Goal: Complete application form

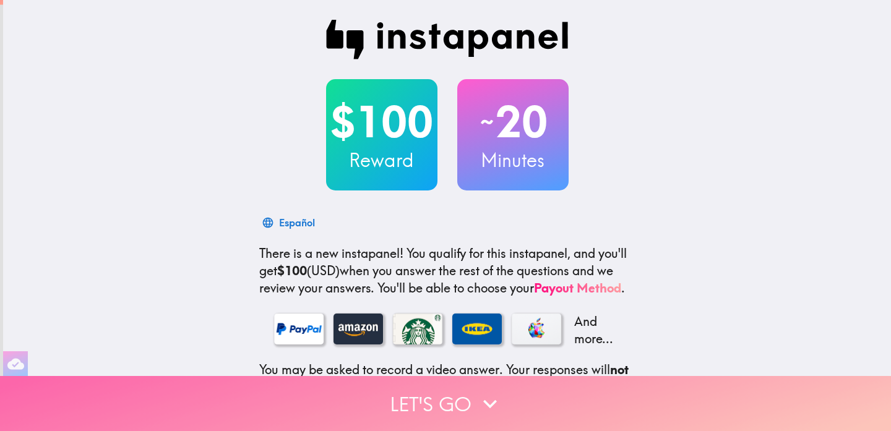
click at [466, 394] on button "Let's go" at bounding box center [445, 403] width 891 height 55
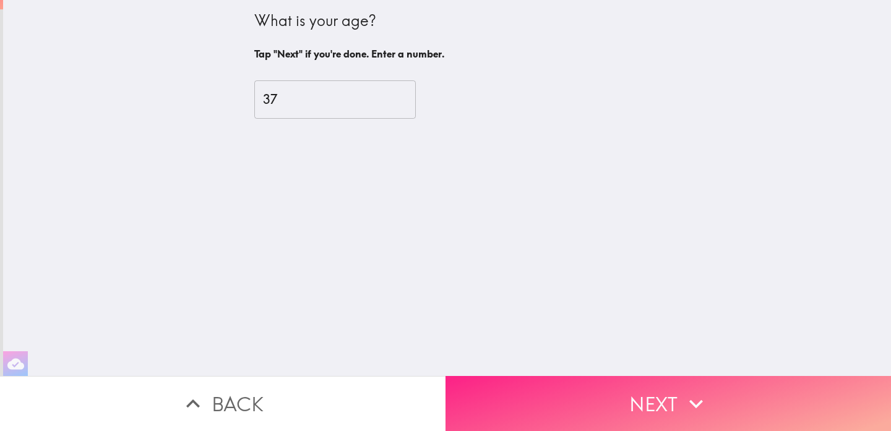
click at [636, 400] on button "Next" at bounding box center [667, 403] width 445 height 55
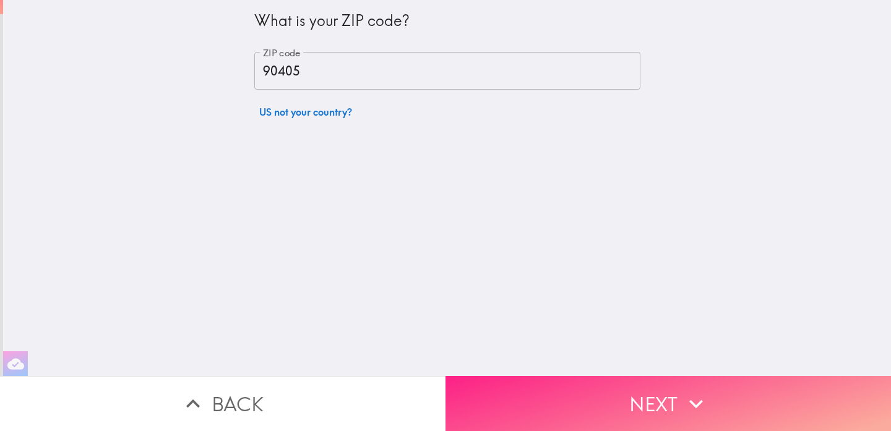
click at [712, 406] on button "Next" at bounding box center [667, 403] width 445 height 55
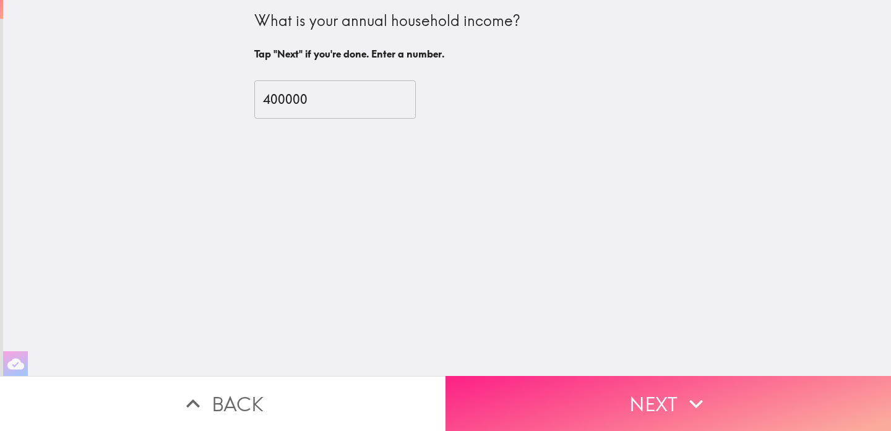
click at [712, 406] on button "Next" at bounding box center [667, 403] width 445 height 55
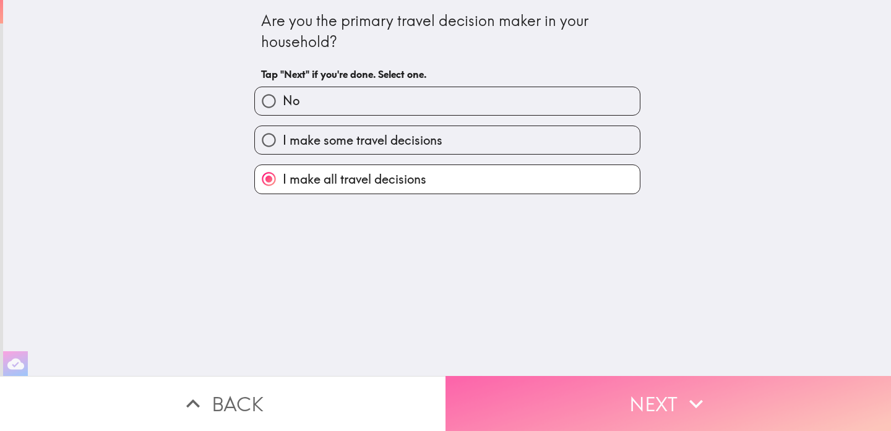
click at [712, 406] on button "Next" at bounding box center [667, 403] width 445 height 55
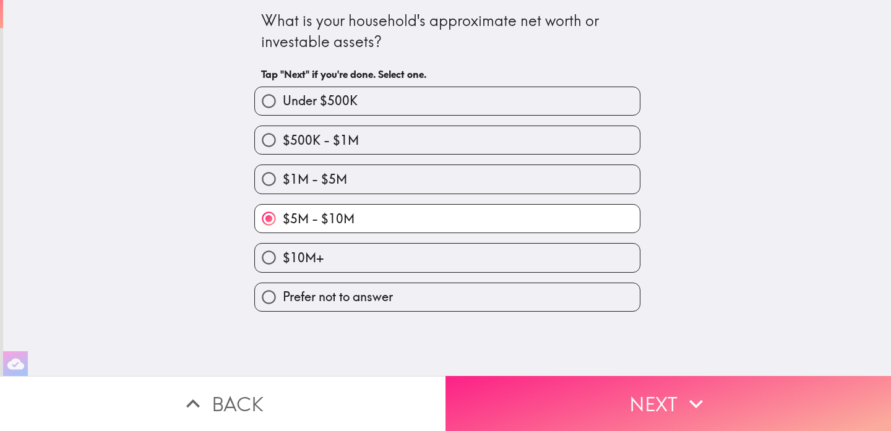
click at [712, 406] on button "Next" at bounding box center [667, 403] width 445 height 55
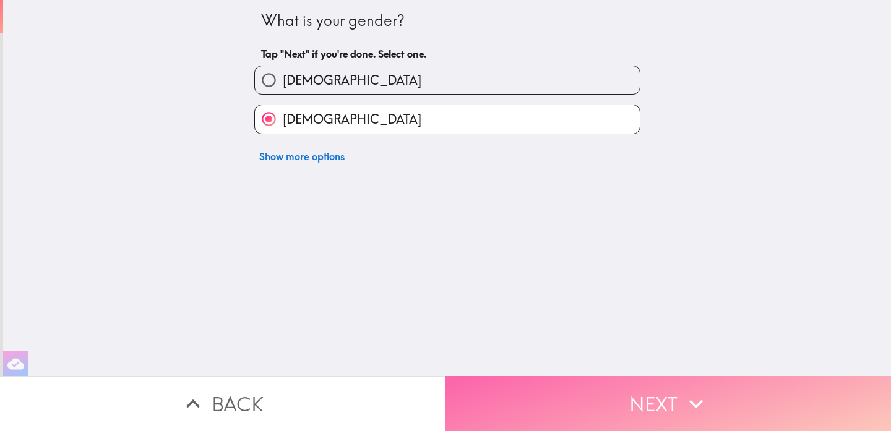
click at [712, 406] on button "Next" at bounding box center [667, 403] width 445 height 55
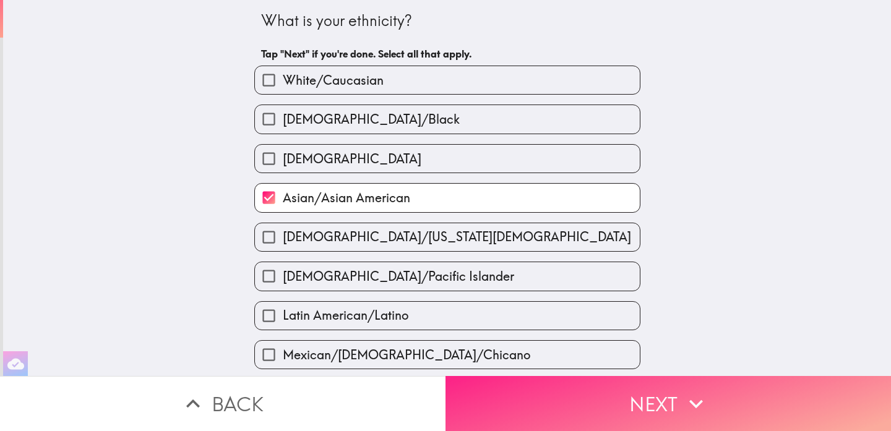
click at [712, 406] on button "Next" at bounding box center [667, 403] width 445 height 55
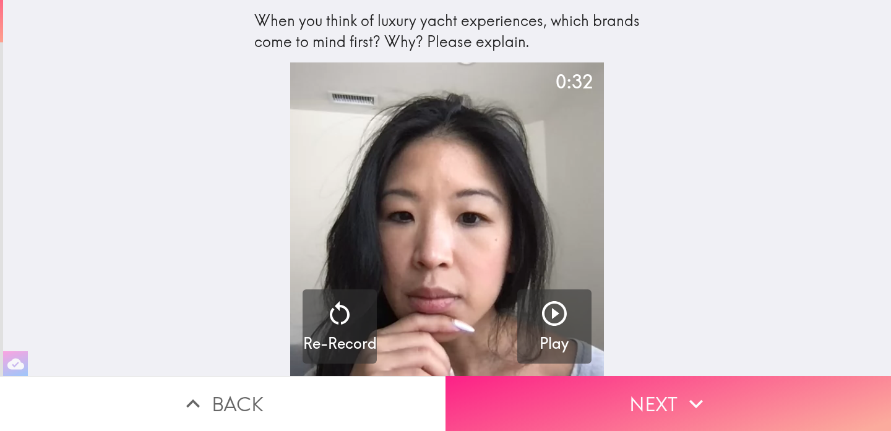
click at [712, 406] on button "Next" at bounding box center [667, 403] width 445 height 55
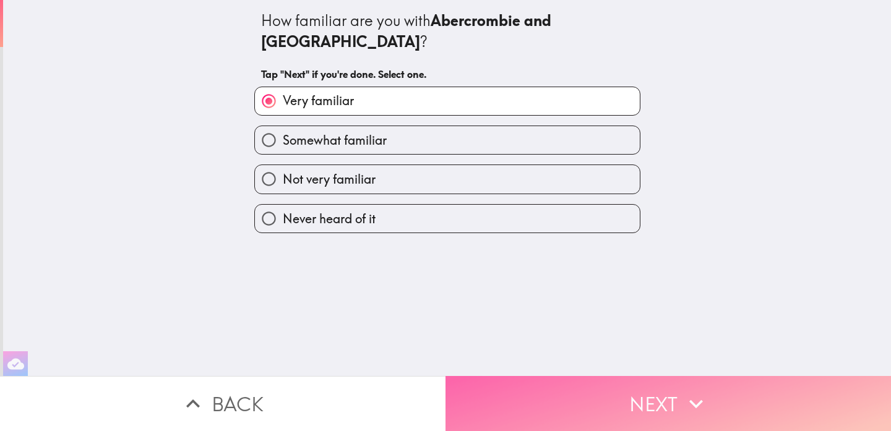
click at [712, 406] on button "Next" at bounding box center [667, 403] width 445 height 55
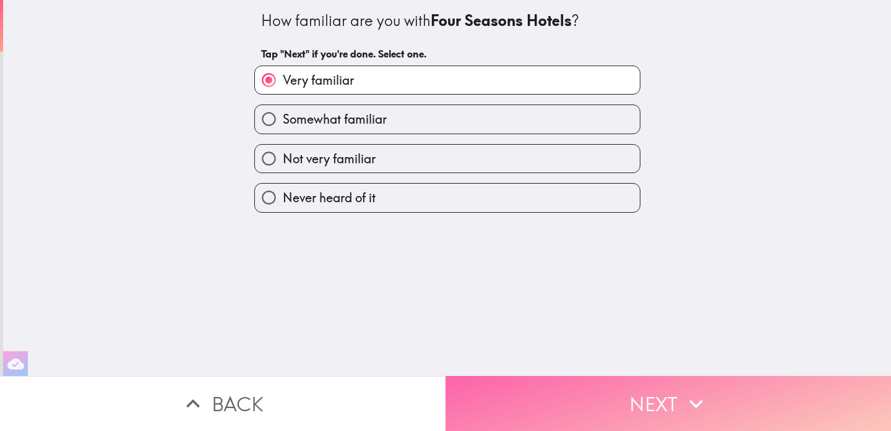
click at [712, 406] on button "Next" at bounding box center [667, 403] width 445 height 55
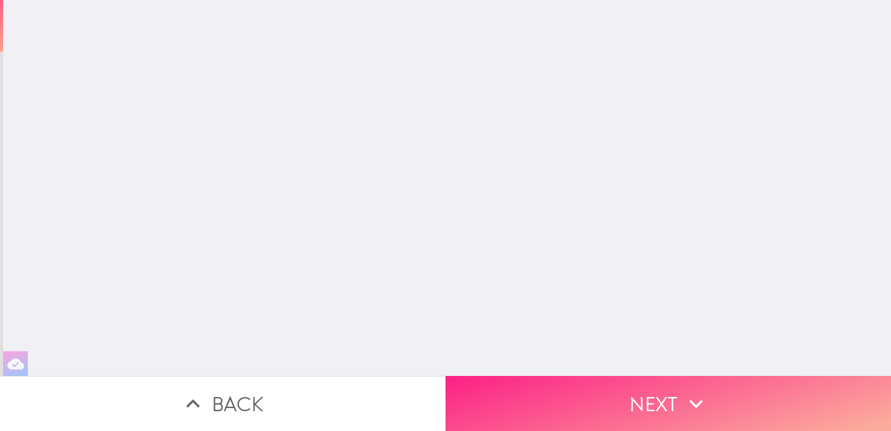
click at [712, 406] on button "Next" at bounding box center [667, 403] width 445 height 55
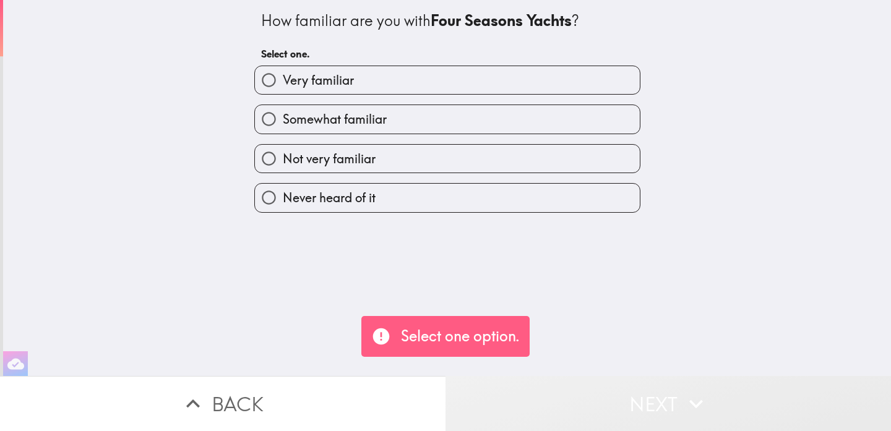
click at [712, 406] on button "Next" at bounding box center [667, 403] width 445 height 55
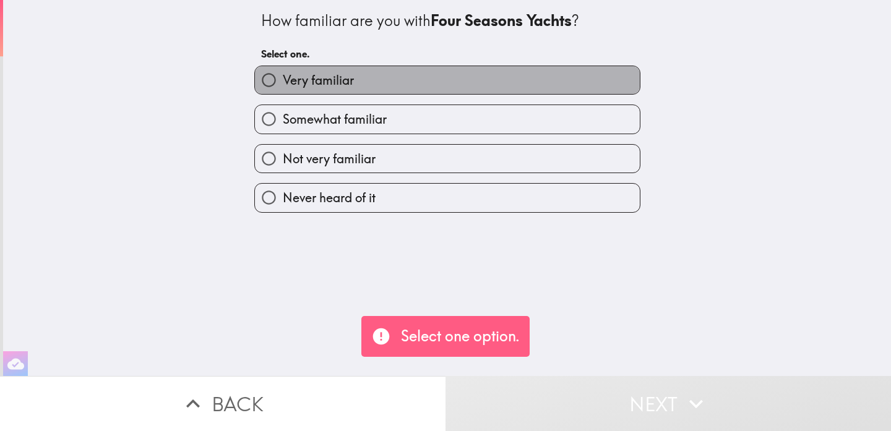
click at [452, 82] on label "Very familiar" at bounding box center [447, 80] width 385 height 28
click at [283, 82] on input "Very familiar" at bounding box center [269, 80] width 28 height 28
radio input "true"
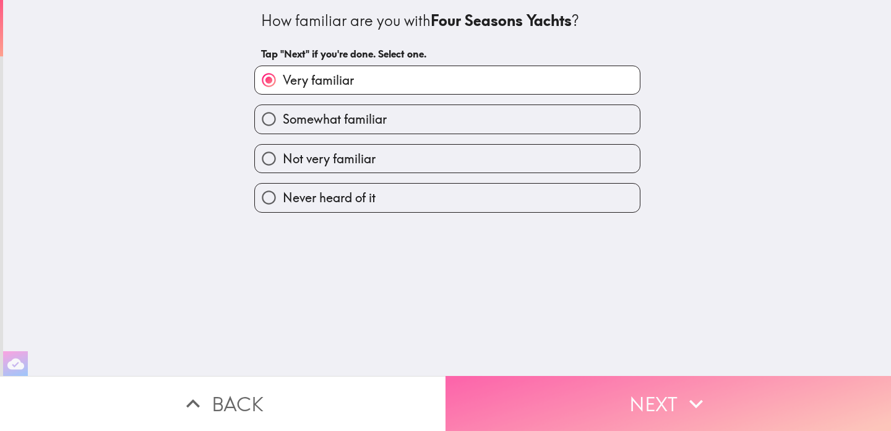
click at [704, 396] on icon "button" at bounding box center [695, 403] width 27 height 27
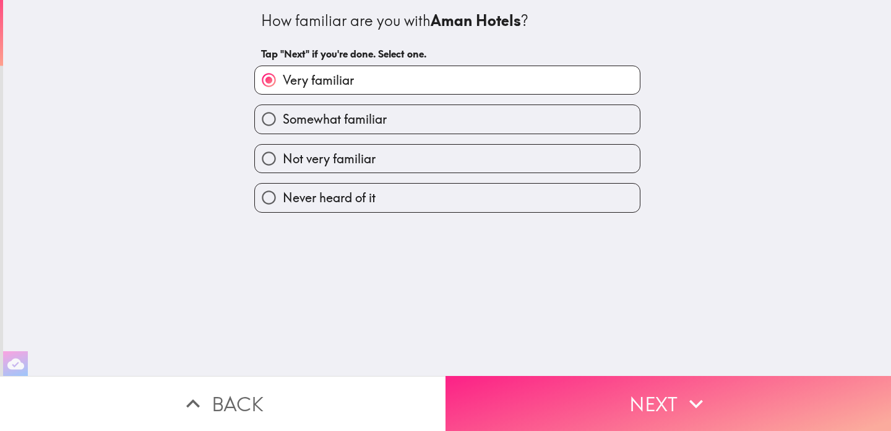
click at [704, 396] on icon "button" at bounding box center [695, 403] width 27 height 27
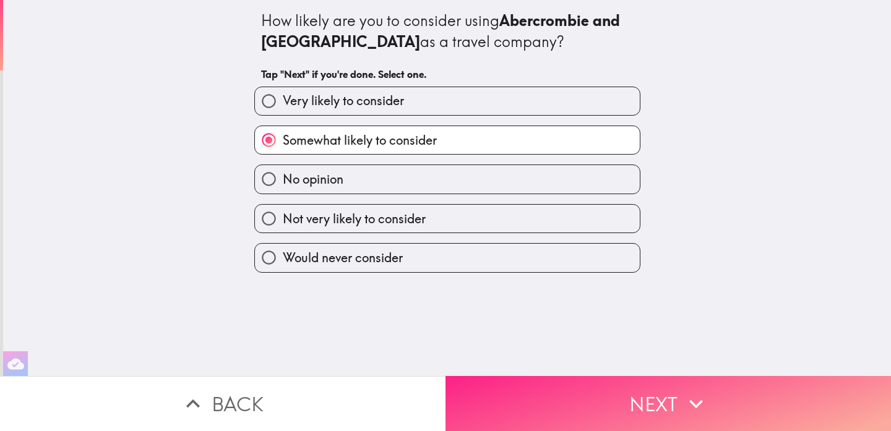
click at [704, 396] on icon "button" at bounding box center [695, 403] width 27 height 27
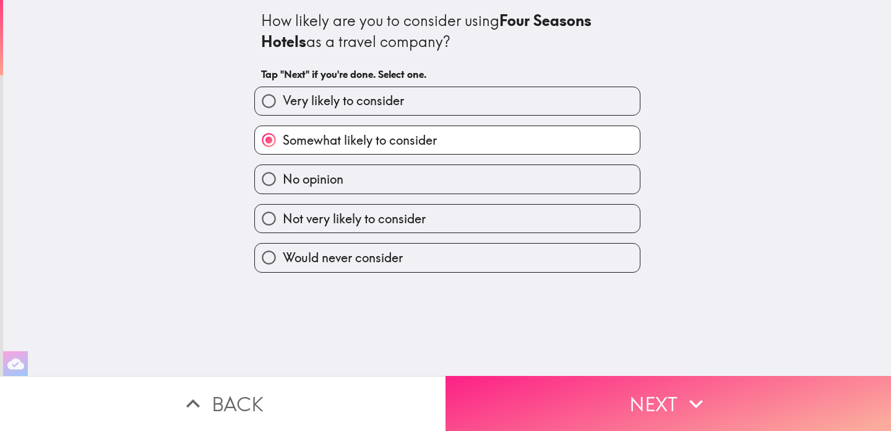
click at [704, 396] on icon "button" at bounding box center [695, 403] width 27 height 27
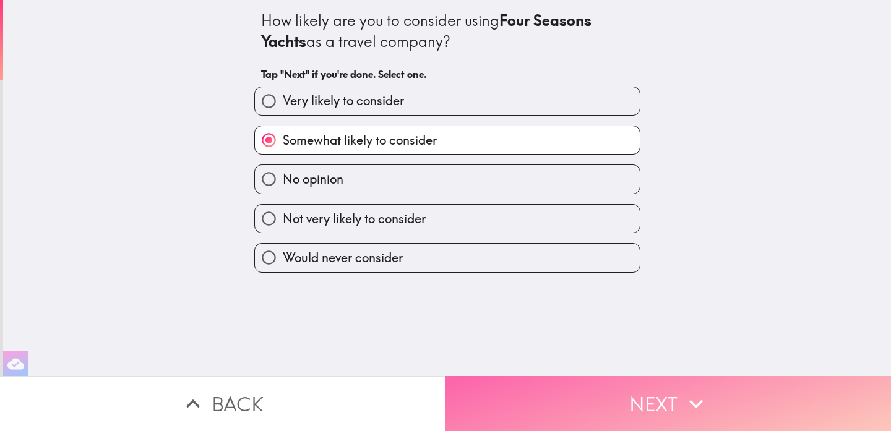
click at [704, 396] on icon "button" at bounding box center [695, 403] width 27 height 27
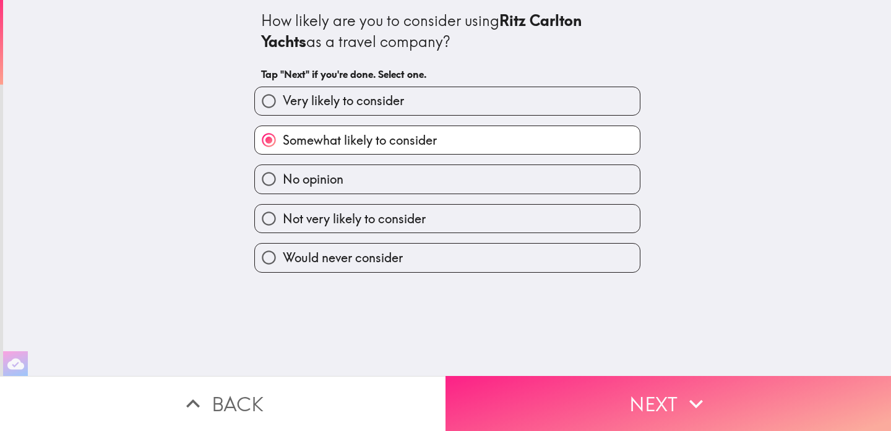
click at [704, 396] on icon "button" at bounding box center [695, 403] width 27 height 27
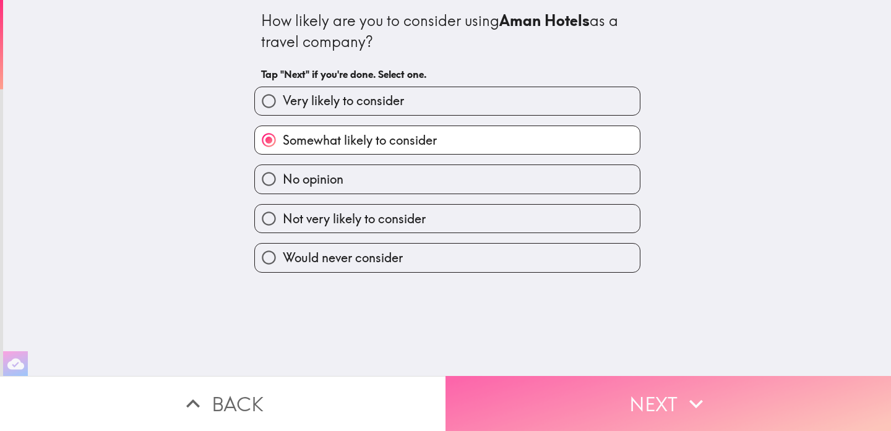
click at [704, 396] on icon "button" at bounding box center [695, 403] width 27 height 27
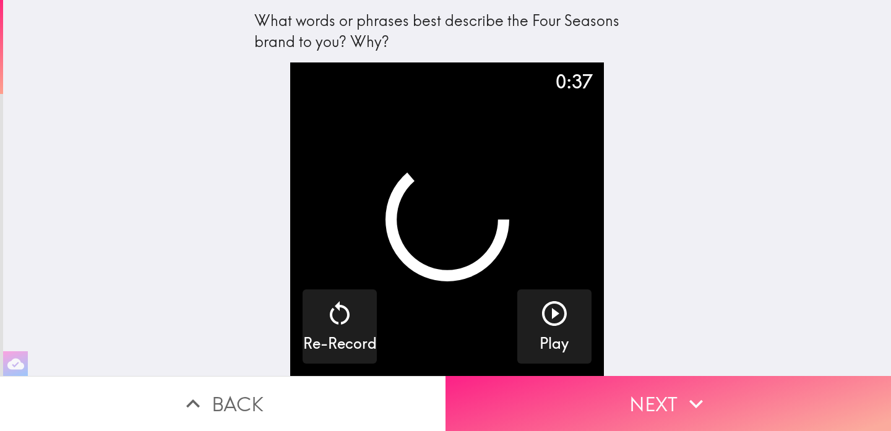
click at [704, 396] on icon "button" at bounding box center [695, 403] width 27 height 27
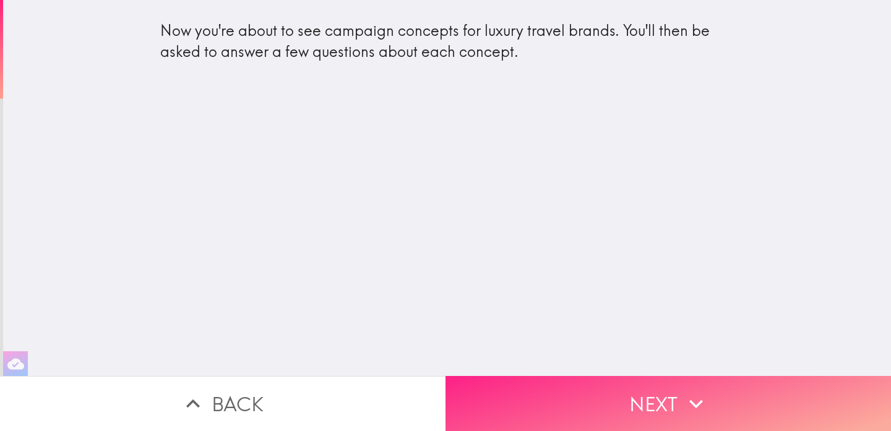
click at [704, 396] on icon "button" at bounding box center [695, 403] width 27 height 27
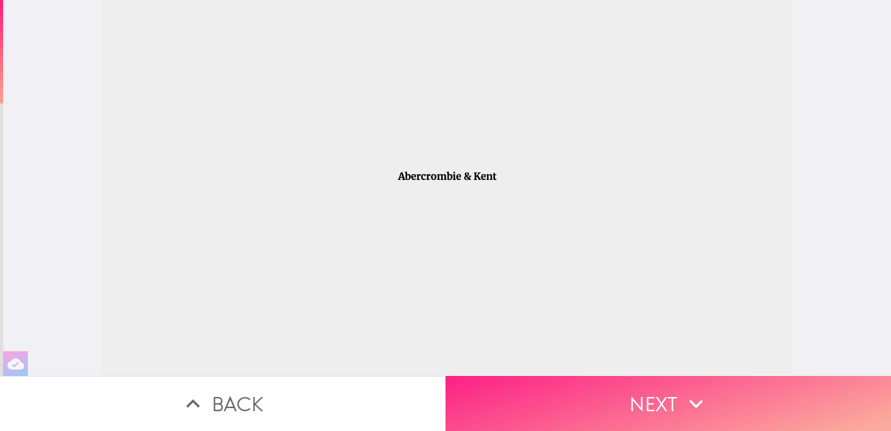
click at [704, 396] on icon "button" at bounding box center [695, 403] width 27 height 27
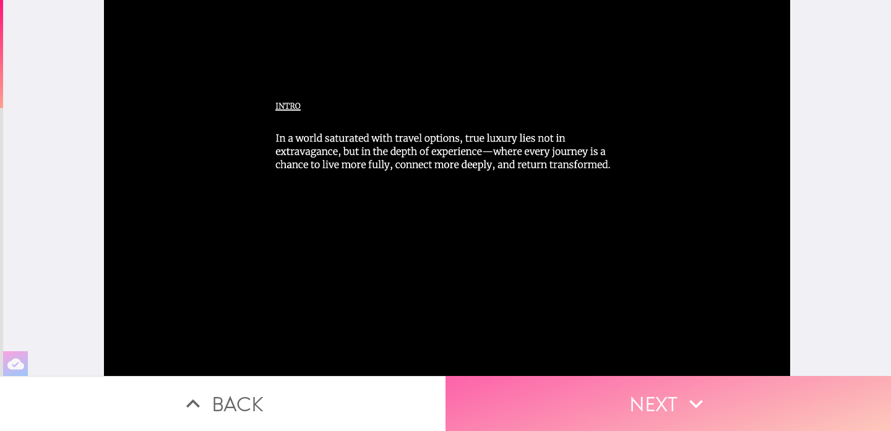
click at [704, 396] on icon "button" at bounding box center [695, 403] width 27 height 27
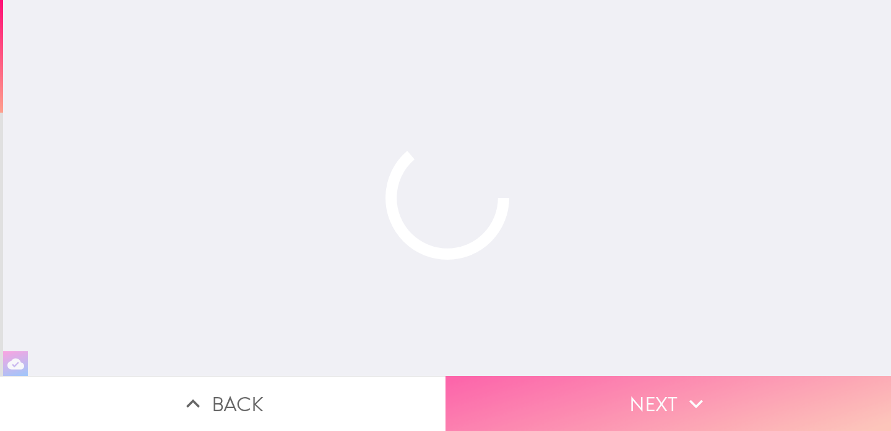
click at [704, 396] on icon "button" at bounding box center [695, 403] width 27 height 27
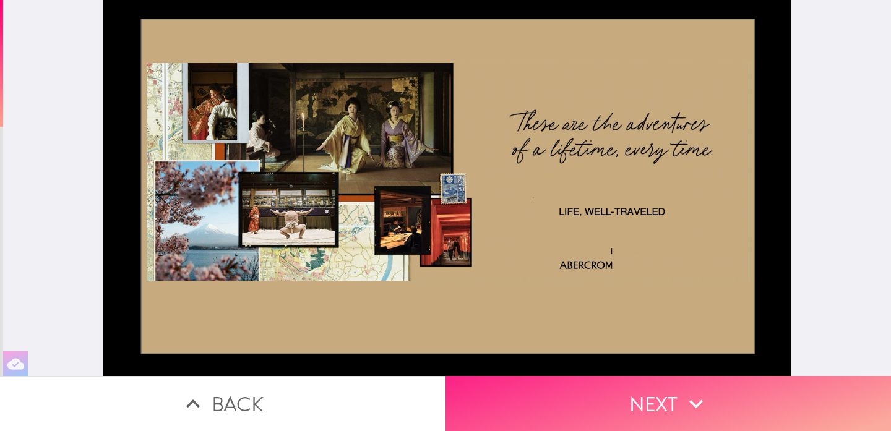
click at [704, 396] on icon "button" at bounding box center [695, 403] width 27 height 27
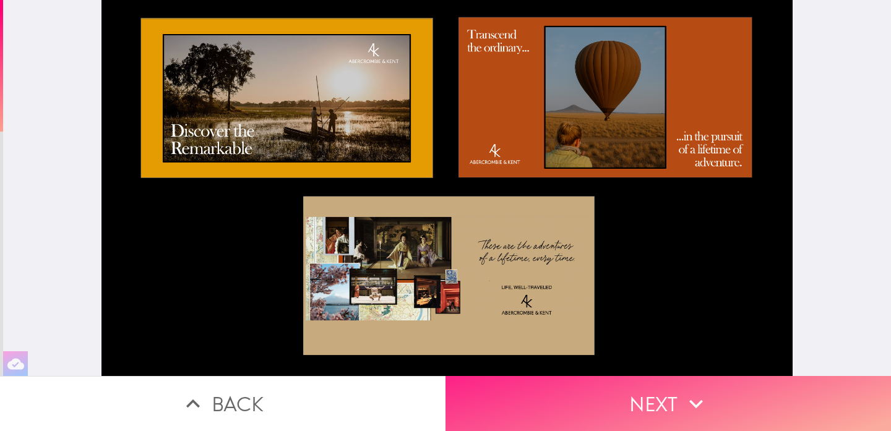
click at [728, 398] on button "Next" at bounding box center [667, 403] width 445 height 55
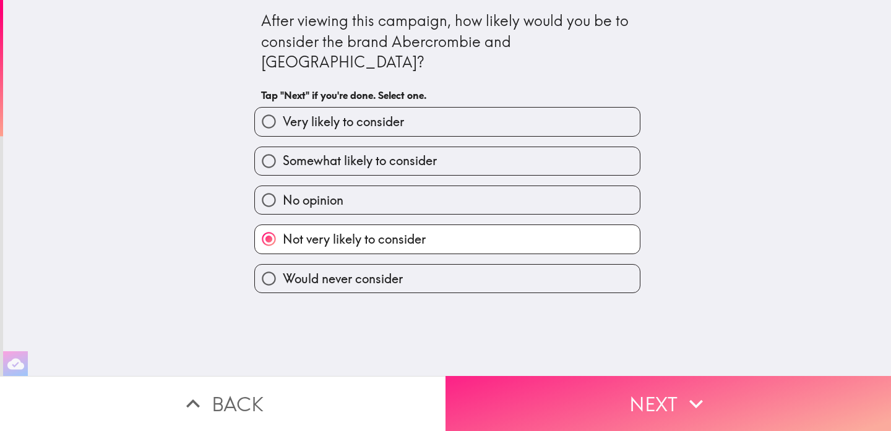
click at [728, 398] on button "Next" at bounding box center [667, 403] width 445 height 55
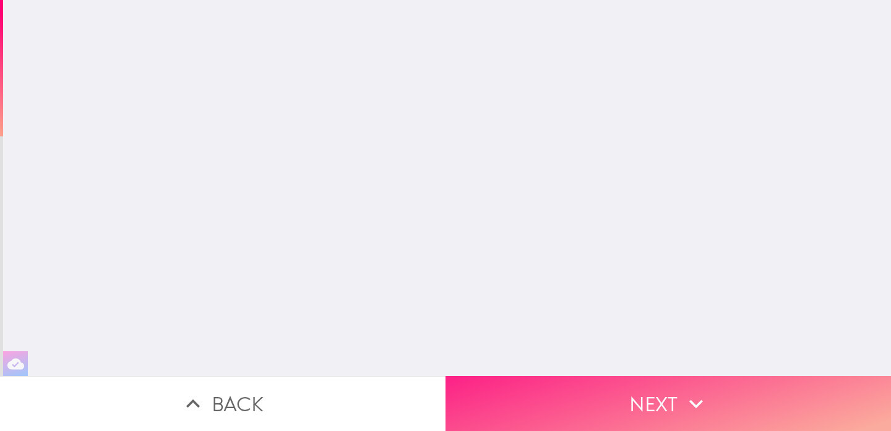
click at [728, 398] on button "Next" at bounding box center [667, 403] width 445 height 55
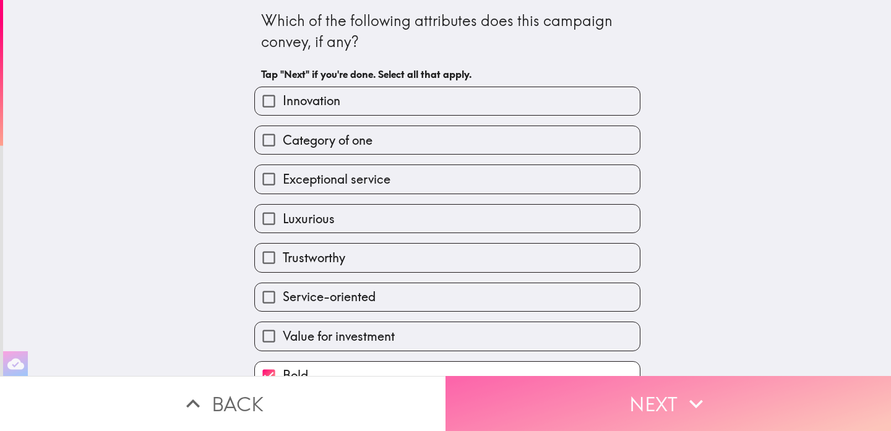
click at [728, 398] on button "Next" at bounding box center [667, 403] width 445 height 55
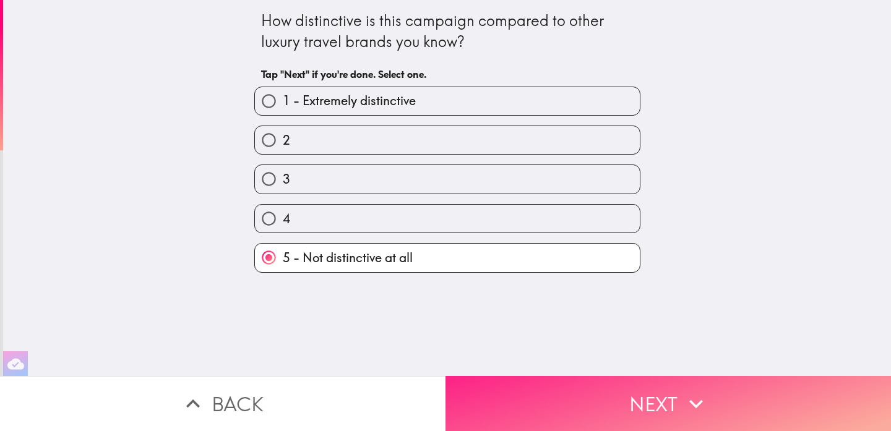
click at [728, 398] on button "Next" at bounding box center [667, 403] width 445 height 55
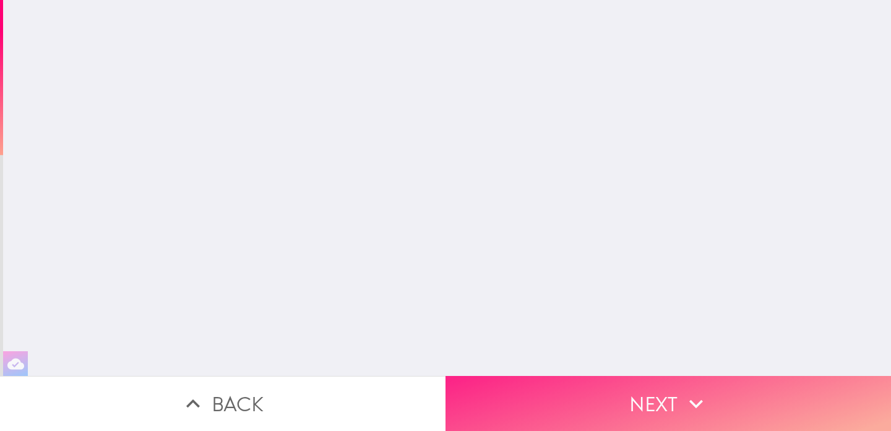
click at [728, 398] on button "Next" at bounding box center [667, 403] width 445 height 55
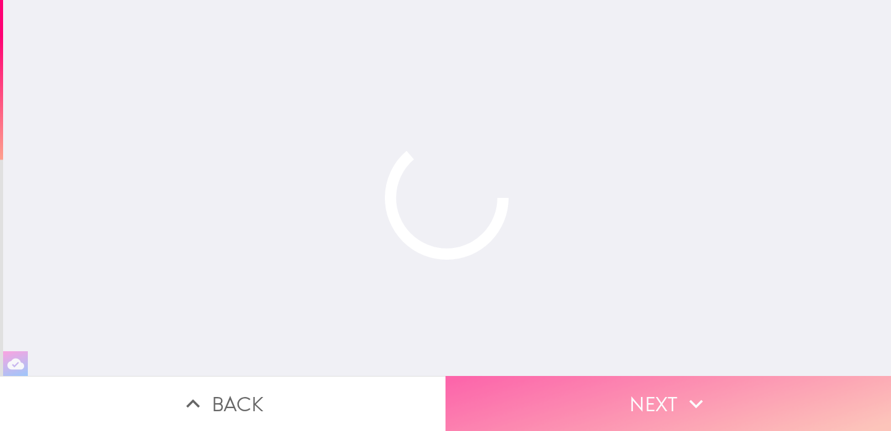
click at [728, 398] on button "Next" at bounding box center [667, 403] width 445 height 55
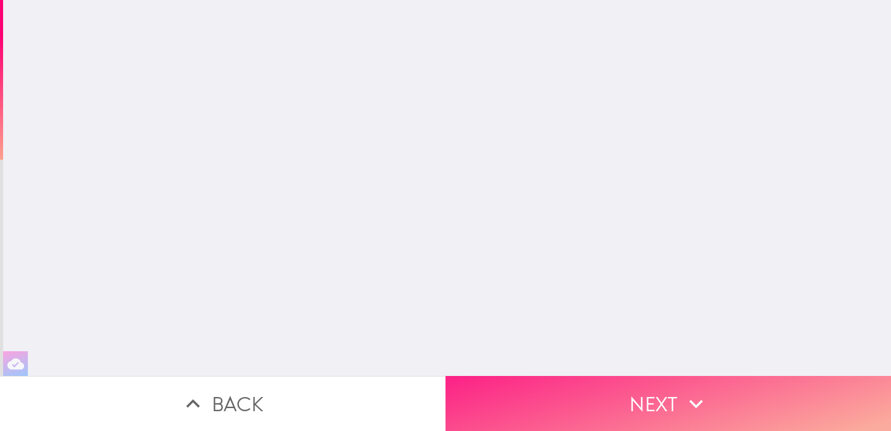
click at [728, 398] on button "Next" at bounding box center [667, 403] width 445 height 55
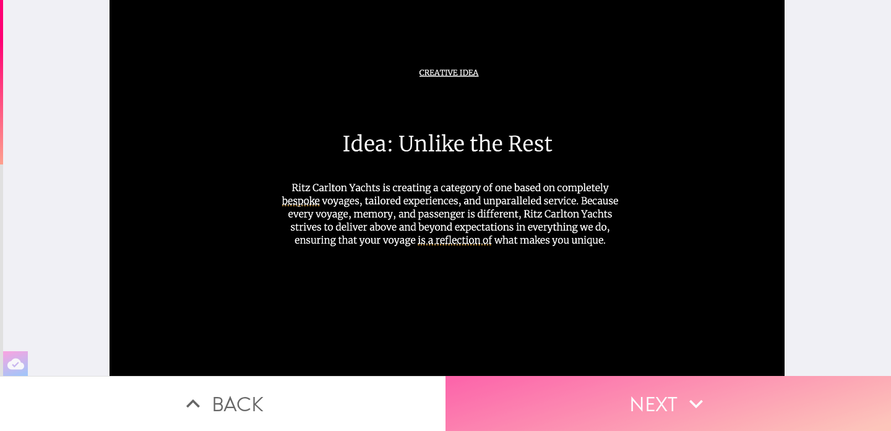
click at [728, 398] on button "Next" at bounding box center [667, 403] width 445 height 55
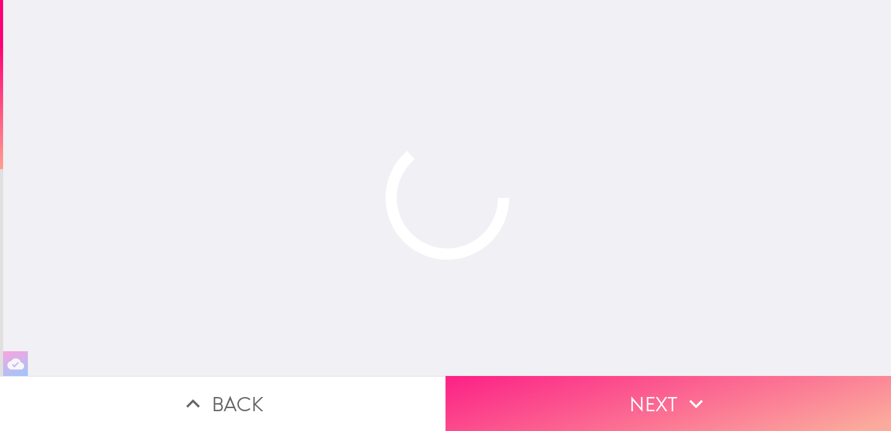
click at [728, 398] on button "Next" at bounding box center [667, 403] width 445 height 55
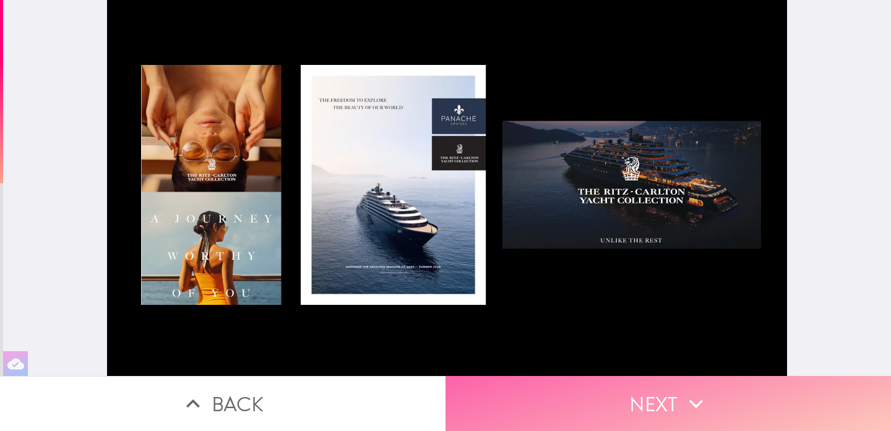
click at [728, 398] on button "Next" at bounding box center [667, 403] width 445 height 55
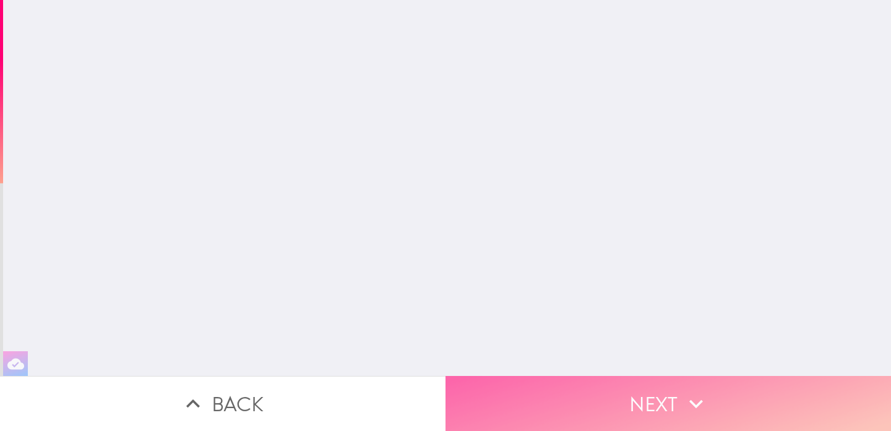
click at [728, 398] on button "Next" at bounding box center [667, 403] width 445 height 55
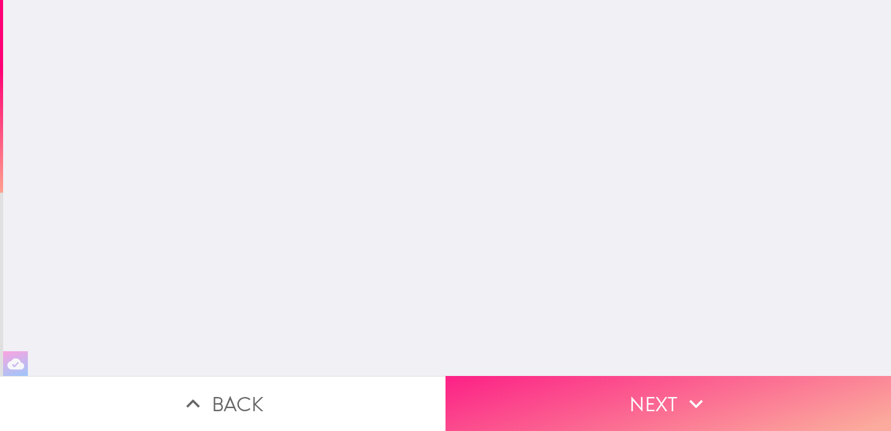
click at [728, 398] on button "Next" at bounding box center [667, 403] width 445 height 55
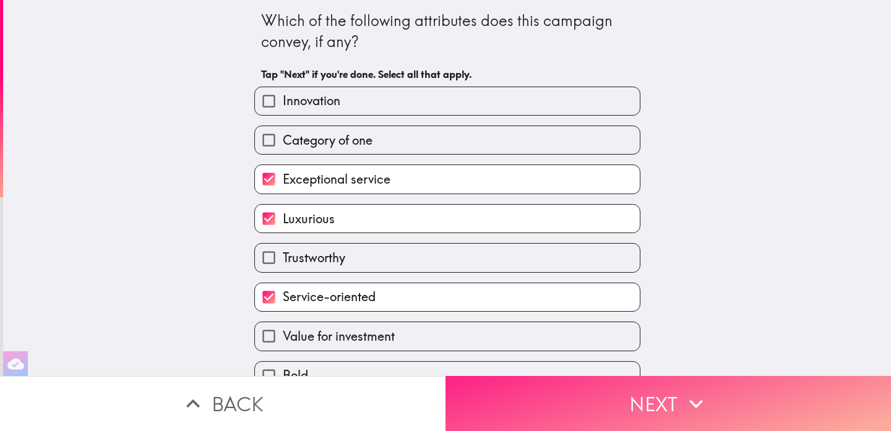
click at [728, 398] on button "Next" at bounding box center [667, 403] width 445 height 55
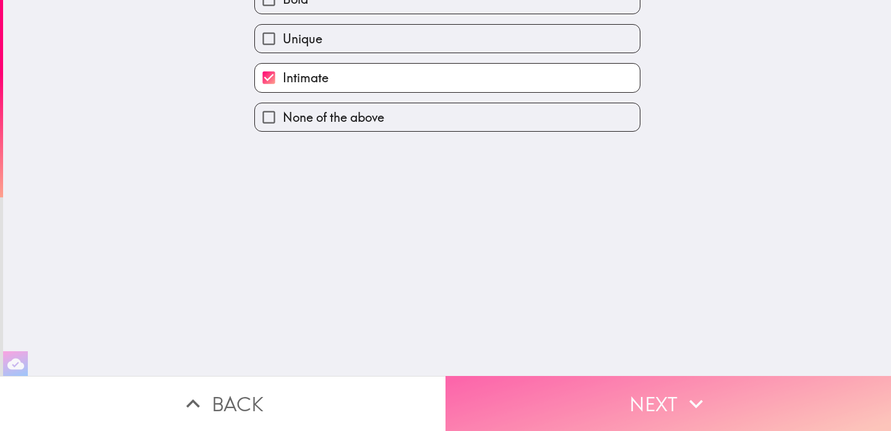
click at [728, 398] on button "Next" at bounding box center [667, 403] width 445 height 55
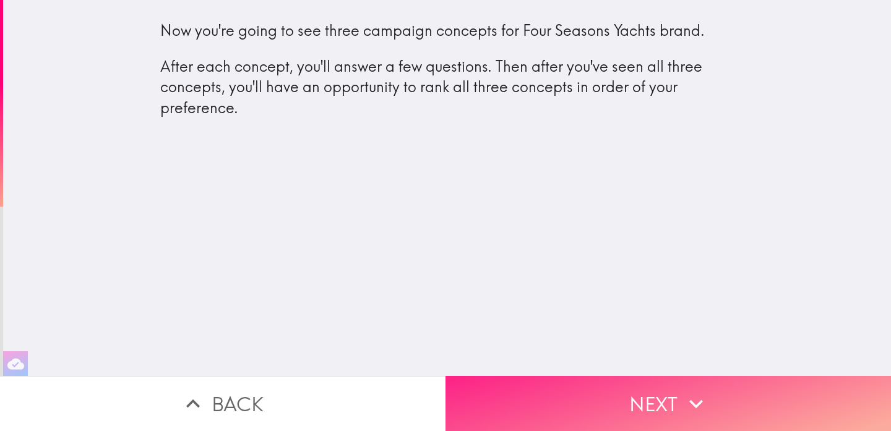
click at [728, 398] on button "Next" at bounding box center [667, 403] width 445 height 55
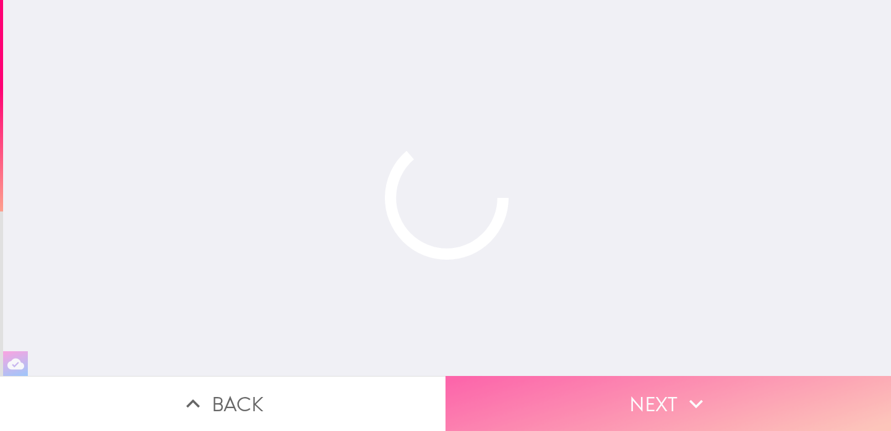
click at [728, 398] on button "Next" at bounding box center [667, 403] width 445 height 55
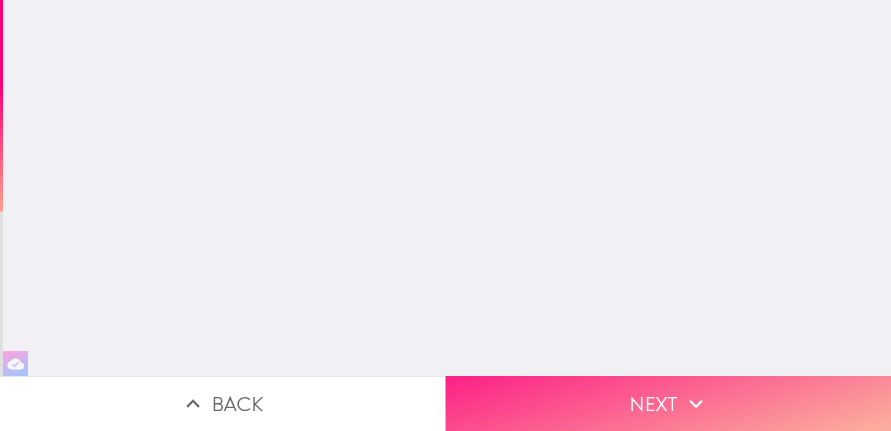
click at [728, 398] on button "Next" at bounding box center [667, 403] width 445 height 55
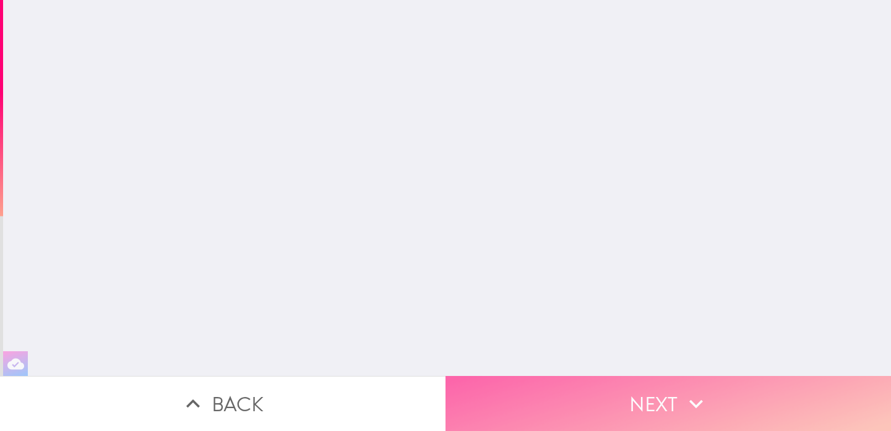
click at [728, 398] on button "Next" at bounding box center [667, 403] width 445 height 55
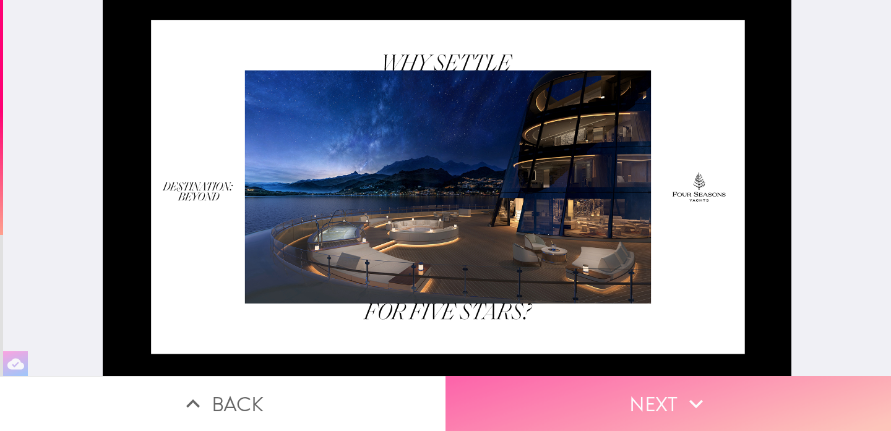
click at [728, 398] on button "Next" at bounding box center [667, 403] width 445 height 55
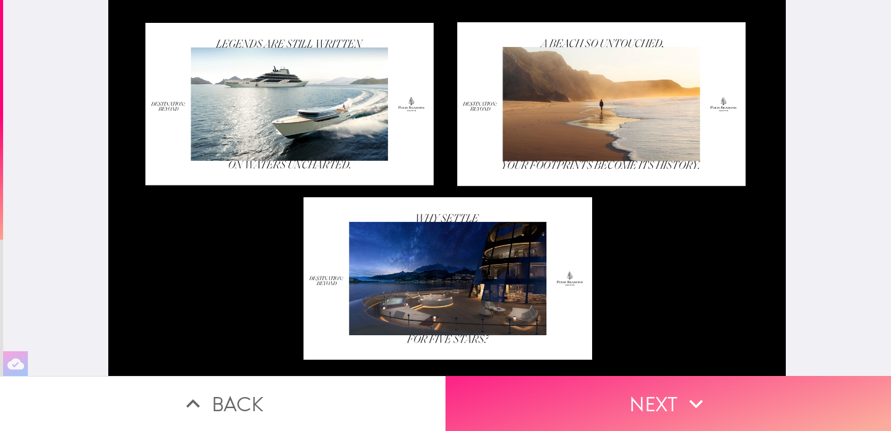
click at [720, 406] on button "Next" at bounding box center [667, 403] width 445 height 55
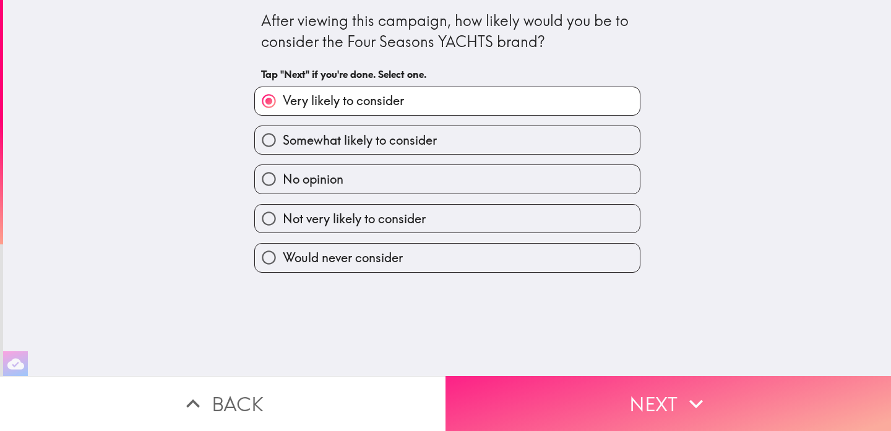
click at [720, 406] on button "Next" at bounding box center [667, 403] width 445 height 55
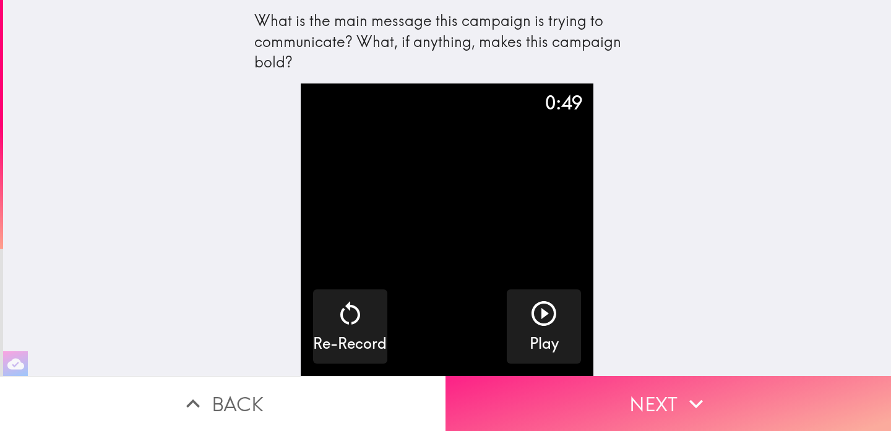
click at [720, 406] on button "Next" at bounding box center [667, 403] width 445 height 55
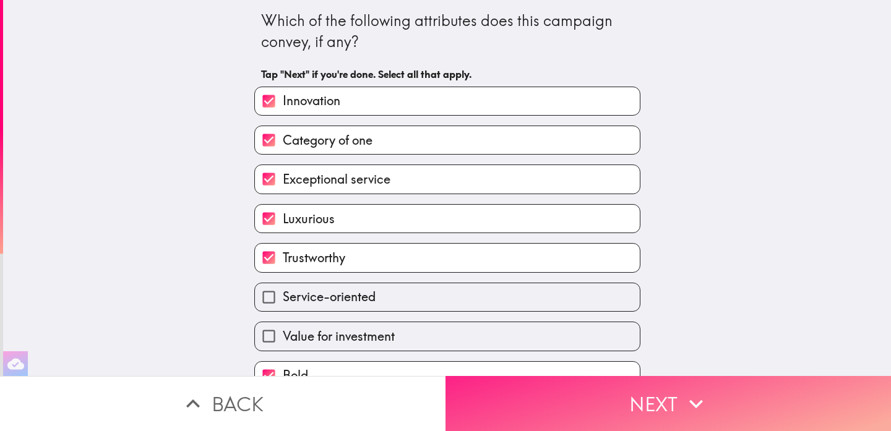
click at [720, 406] on button "Next" at bounding box center [667, 403] width 445 height 55
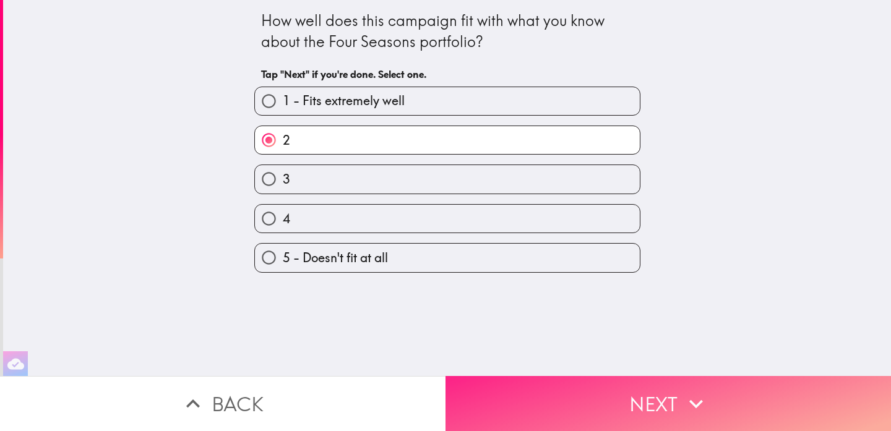
click at [720, 406] on button "Next" at bounding box center [667, 403] width 445 height 55
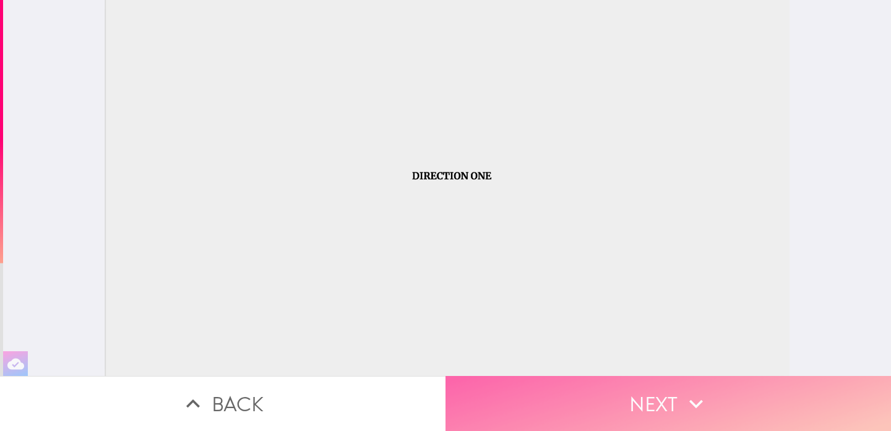
click at [720, 406] on button "Next" at bounding box center [667, 403] width 445 height 55
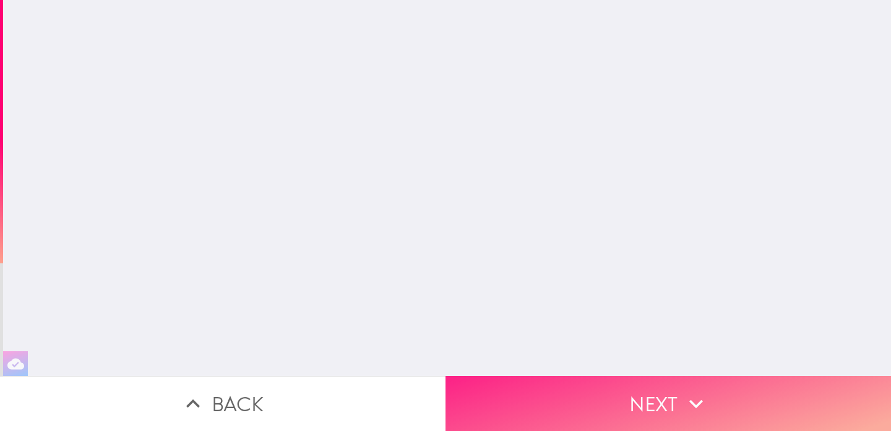
click at [720, 406] on button "Next" at bounding box center [667, 403] width 445 height 55
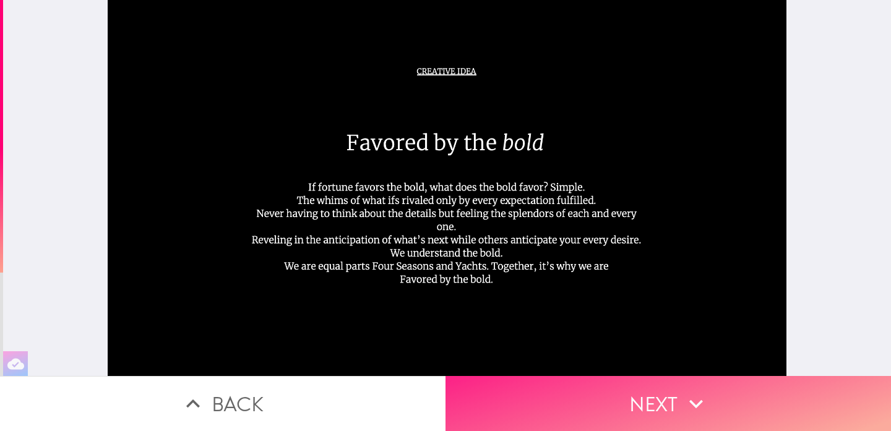
click at [720, 406] on button "Next" at bounding box center [667, 403] width 445 height 55
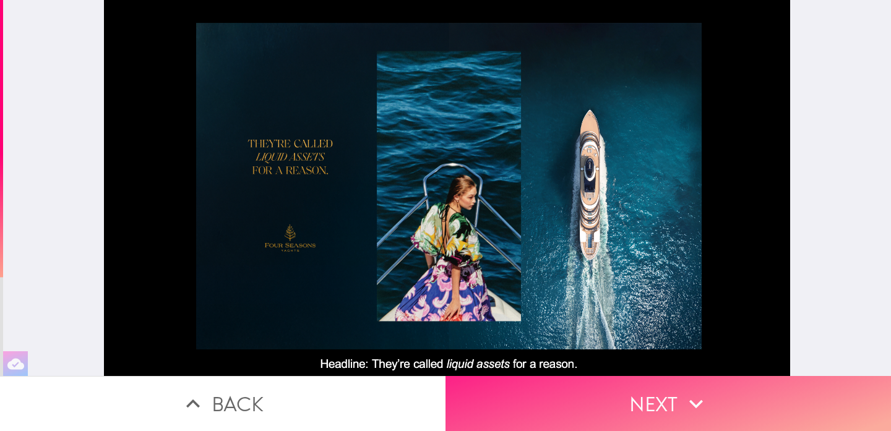
click at [720, 406] on button "Next" at bounding box center [667, 403] width 445 height 55
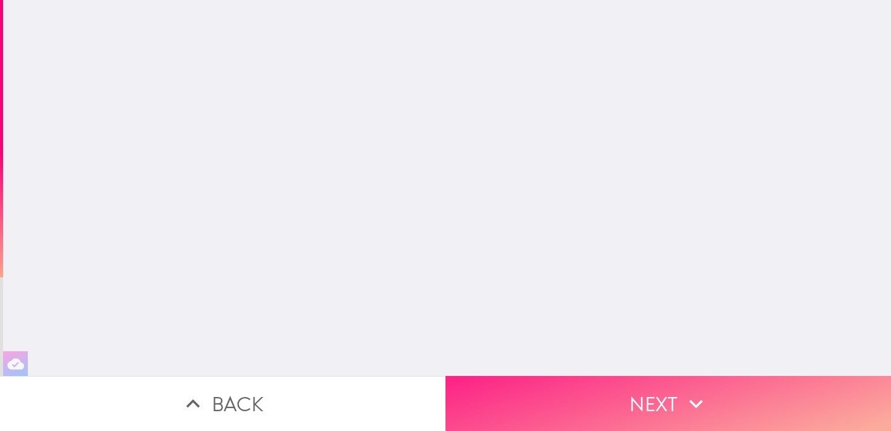
click at [720, 406] on button "Next" at bounding box center [667, 403] width 445 height 55
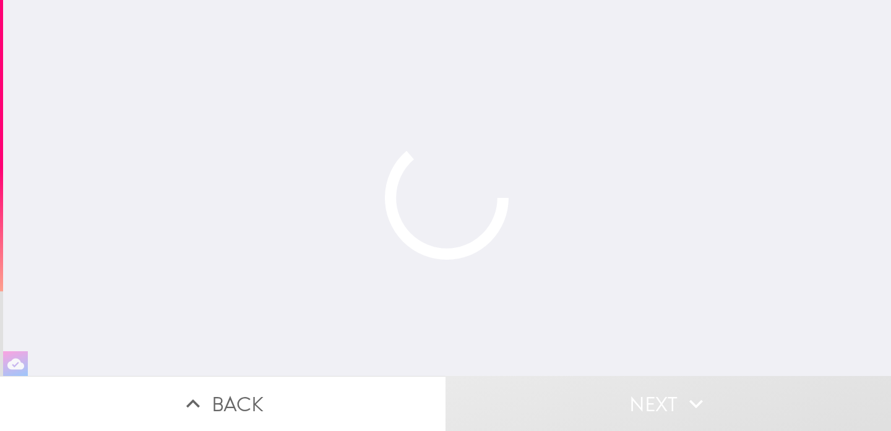
click at [720, 406] on button "Next" at bounding box center [667, 403] width 445 height 55
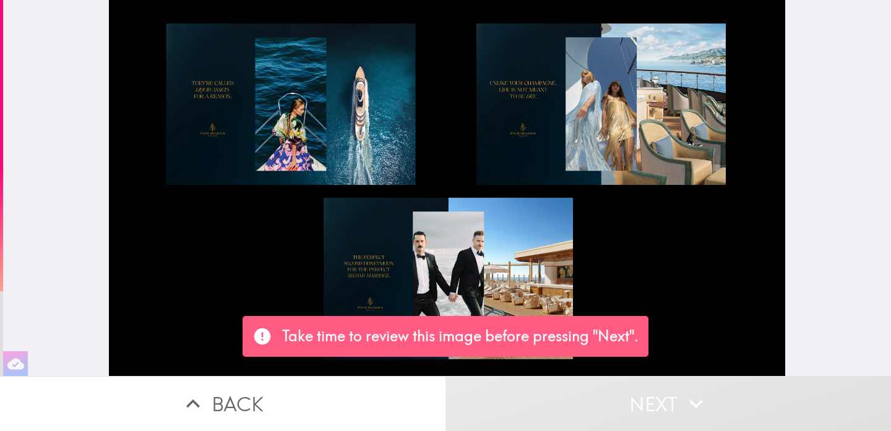
click at [720, 406] on button "Next" at bounding box center [667, 403] width 445 height 55
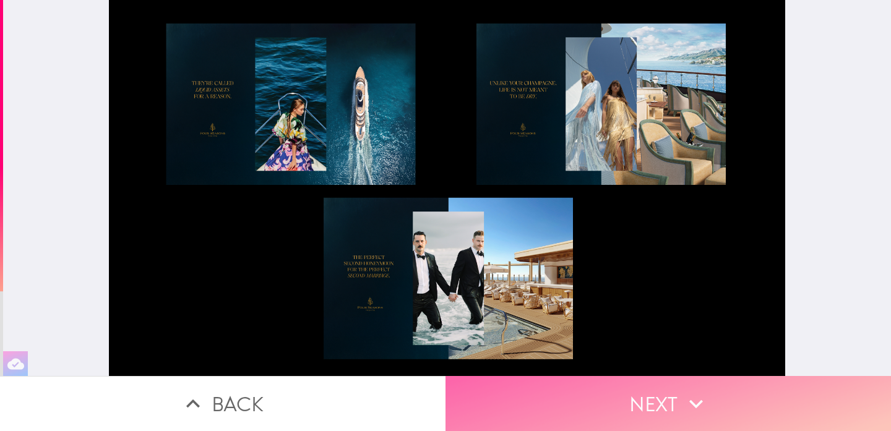
click at [662, 403] on button "Next" at bounding box center [667, 403] width 445 height 55
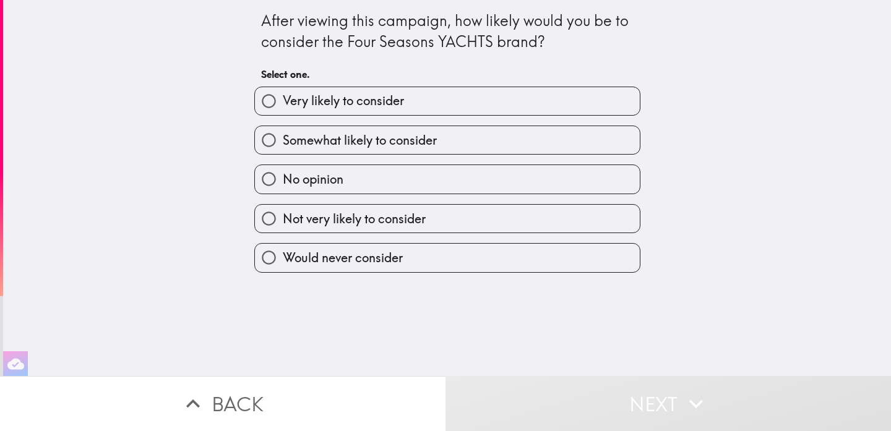
click at [402, 109] on label "Very likely to consider" at bounding box center [447, 101] width 385 height 28
click at [283, 109] on input "Very likely to consider" at bounding box center [269, 101] width 28 height 28
radio input "true"
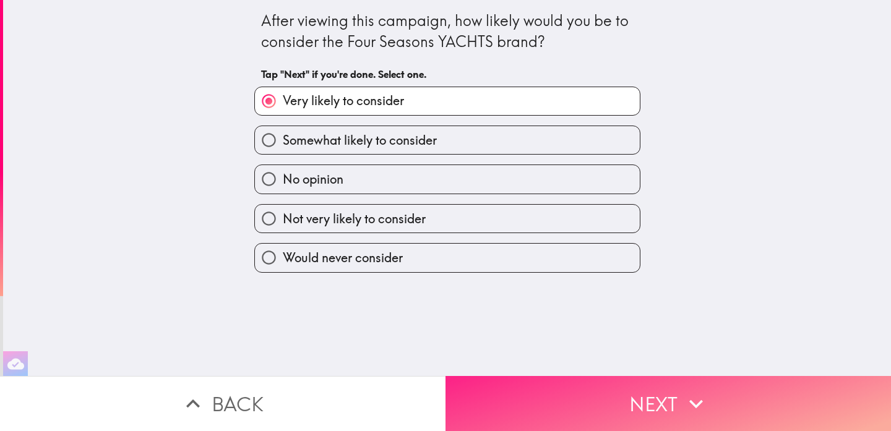
click at [669, 400] on button "Next" at bounding box center [667, 403] width 445 height 55
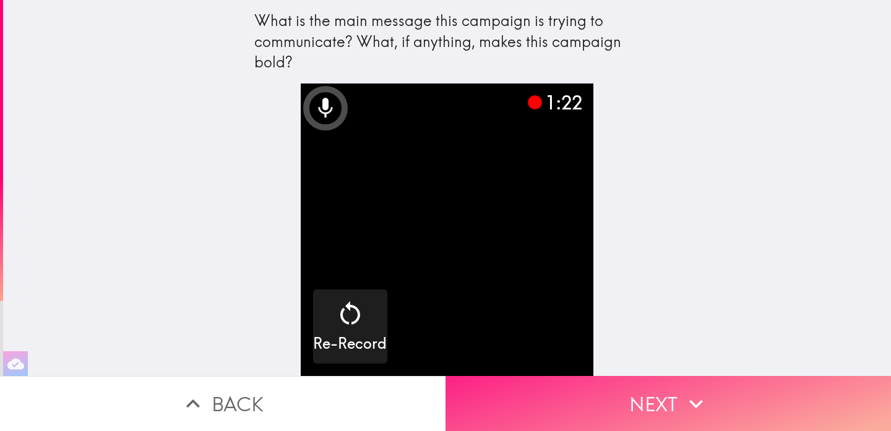
click at [682, 397] on icon "button" at bounding box center [695, 403] width 27 height 27
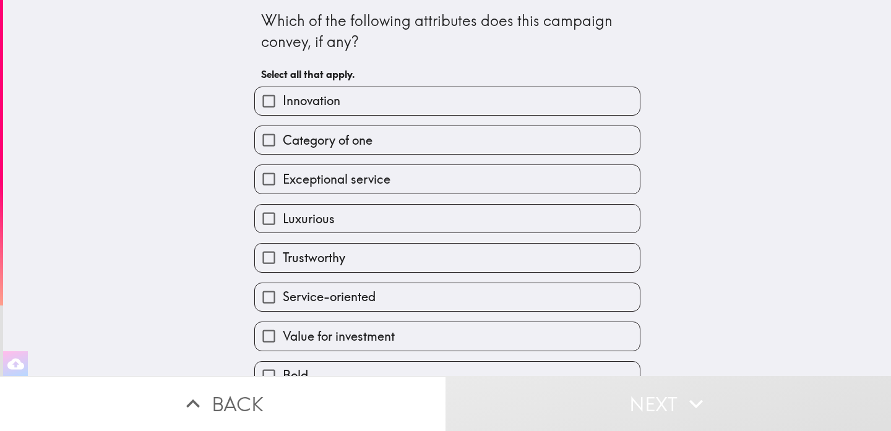
click at [416, 105] on label "Innovation" at bounding box center [447, 101] width 385 height 28
click at [283, 105] on input "Innovation" at bounding box center [269, 101] width 28 height 28
checkbox input "true"
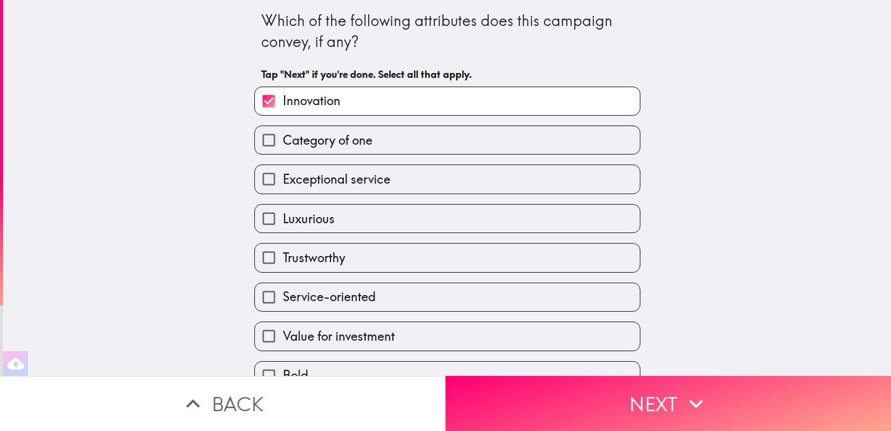
click at [400, 150] on label "Category of one" at bounding box center [447, 140] width 385 height 28
click at [283, 150] on input "Category of one" at bounding box center [269, 140] width 28 height 28
checkbox input "true"
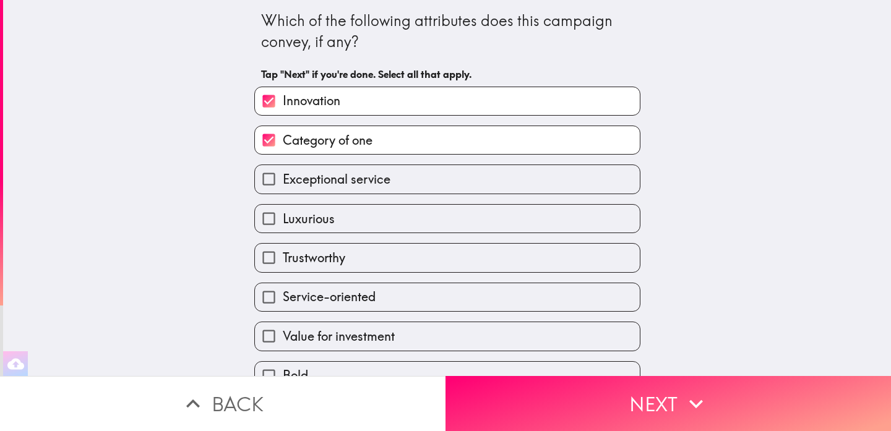
click at [390, 187] on span "Exceptional service" at bounding box center [337, 179] width 108 height 17
click at [283, 187] on input "Exceptional service" at bounding box center [269, 179] width 28 height 28
checkbox input "true"
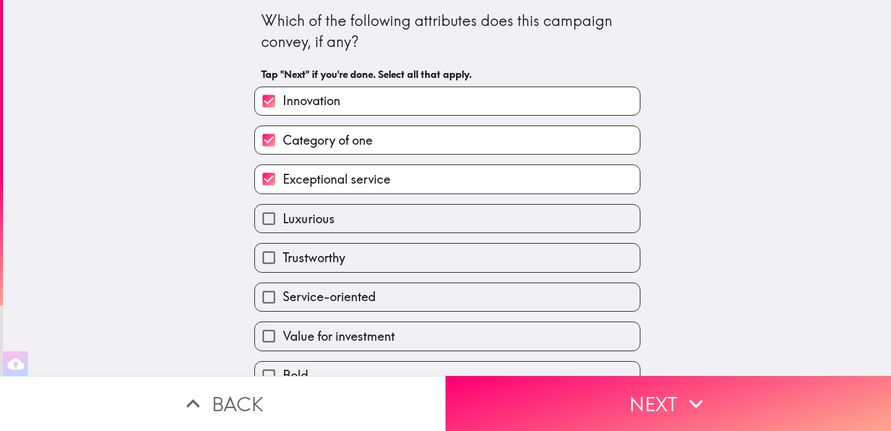
click at [380, 238] on div "Trustworthy" at bounding box center [442, 252] width 396 height 39
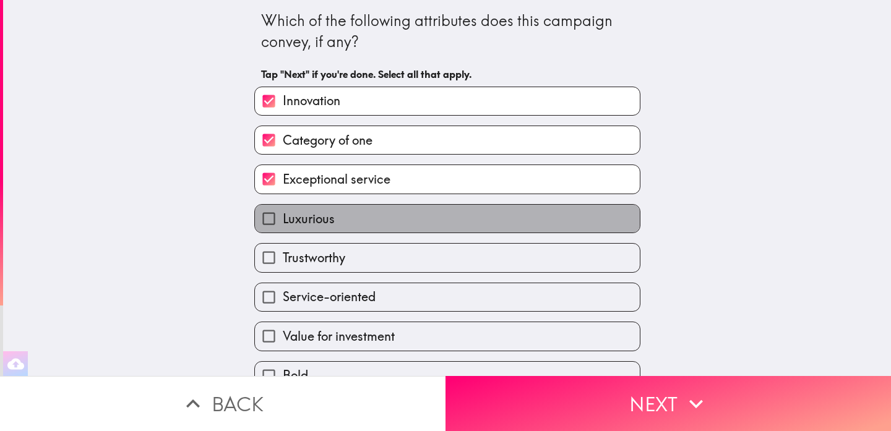
click at [401, 226] on label "Luxurious" at bounding box center [447, 219] width 385 height 28
click at [283, 226] on input "Luxurious" at bounding box center [269, 219] width 28 height 28
checkbox input "true"
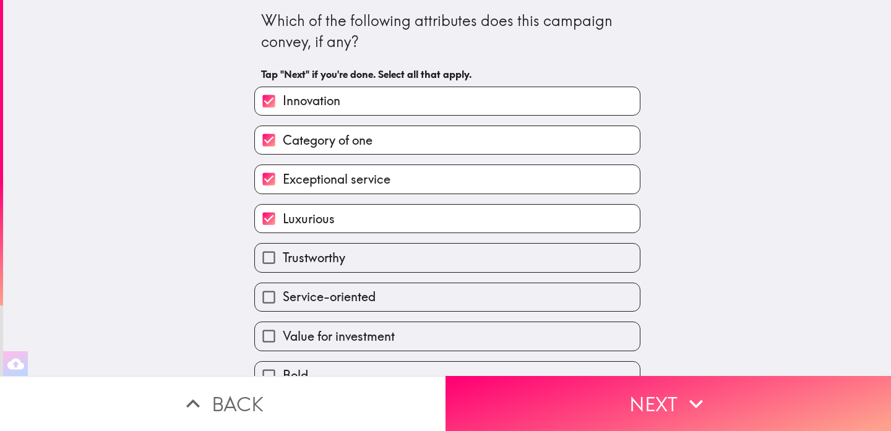
click at [361, 272] on div "Trustworthy" at bounding box center [447, 257] width 386 height 29
click at [393, 265] on label "Trustworthy" at bounding box center [447, 258] width 385 height 28
click at [283, 265] on input "Trustworthy" at bounding box center [269, 258] width 28 height 28
checkbox input "true"
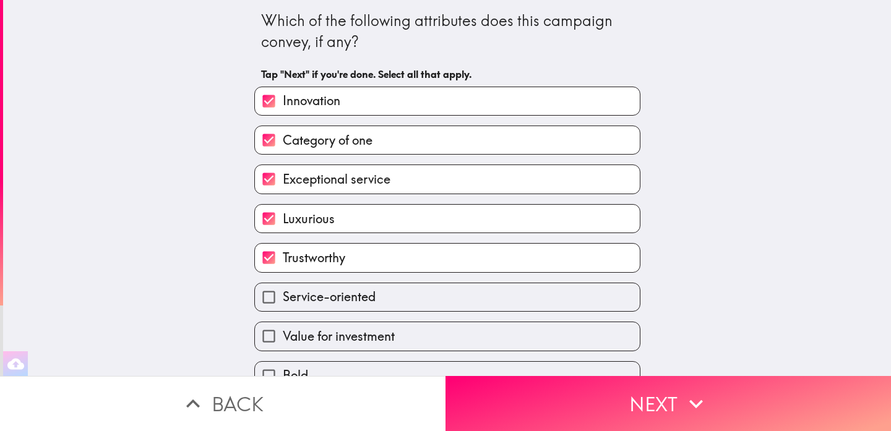
click at [392, 296] on label "Service-oriented" at bounding box center [447, 297] width 385 height 28
click at [283, 296] on input "Service-oriented" at bounding box center [269, 297] width 28 height 28
checkbox input "true"
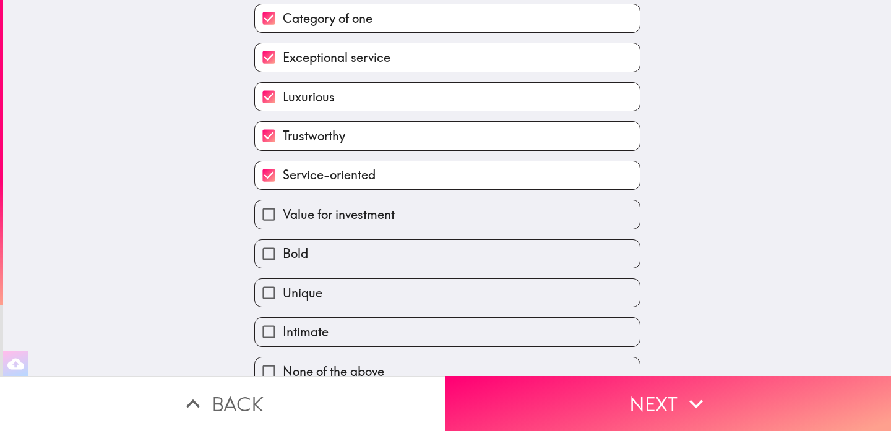
scroll to position [139, 0]
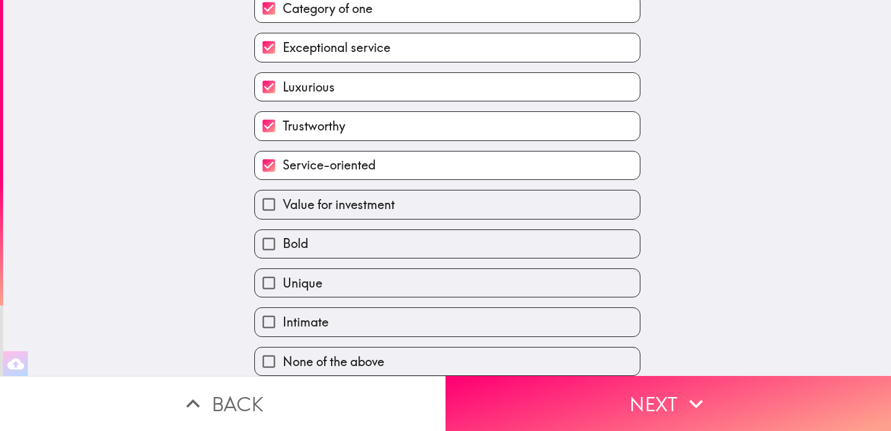
click at [415, 242] on label "Bold" at bounding box center [447, 244] width 385 height 28
click at [283, 242] on input "Bold" at bounding box center [269, 244] width 28 height 28
checkbox input "true"
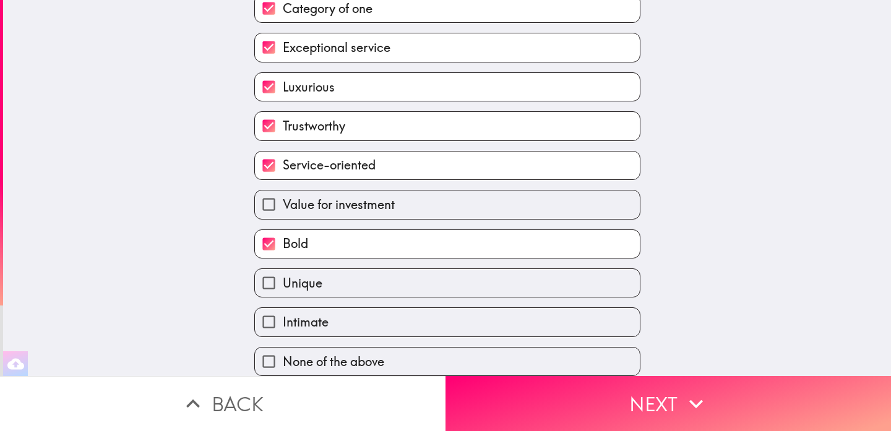
click at [392, 279] on label "Unique" at bounding box center [447, 283] width 385 height 28
click at [283, 279] on input "Unique" at bounding box center [269, 283] width 28 height 28
checkbox input "true"
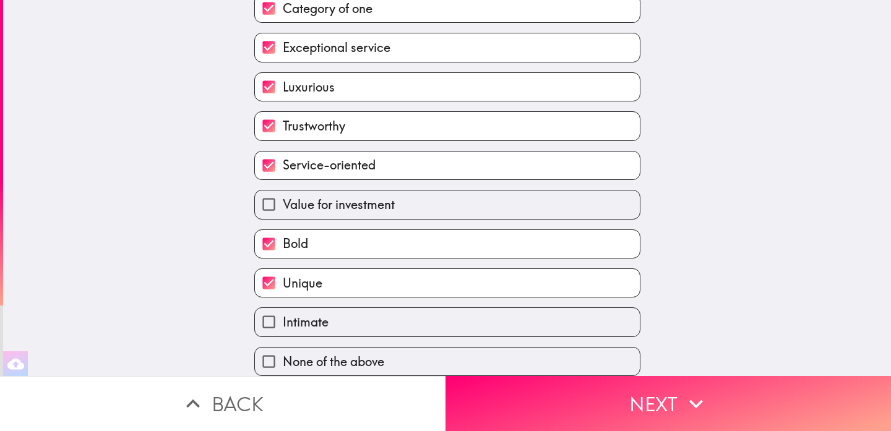
click at [400, 323] on label "Intimate" at bounding box center [447, 322] width 385 height 28
click at [283, 323] on input "Intimate" at bounding box center [269, 322] width 28 height 28
checkbox input "true"
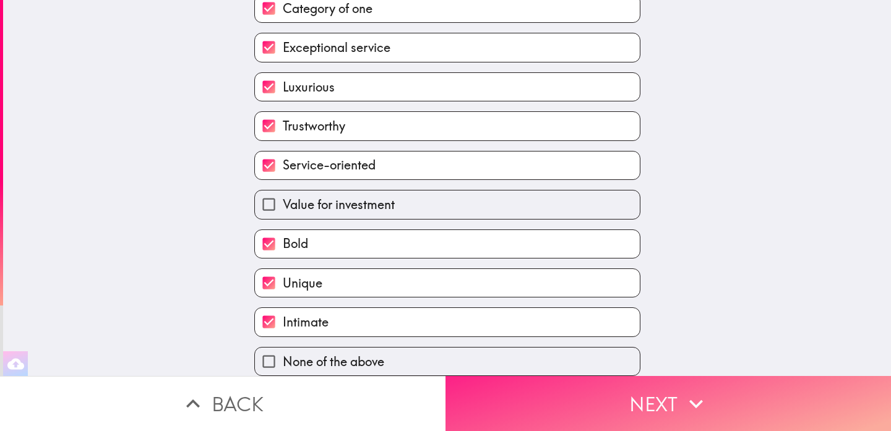
click at [708, 400] on icon "button" at bounding box center [695, 403] width 27 height 27
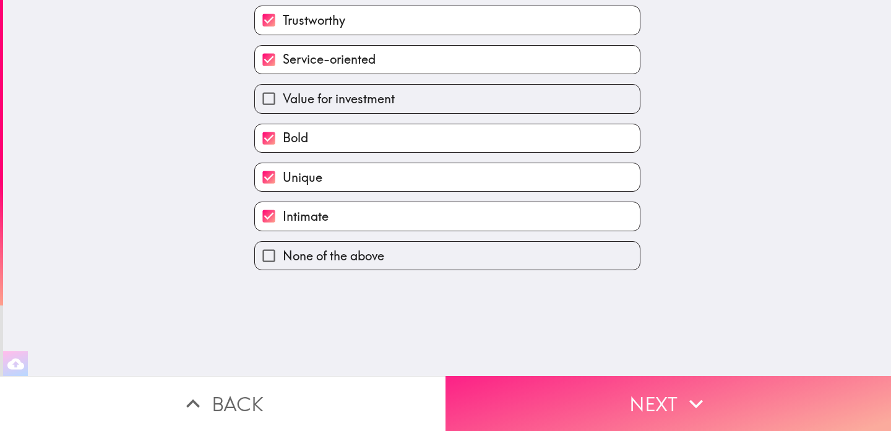
scroll to position [0, 0]
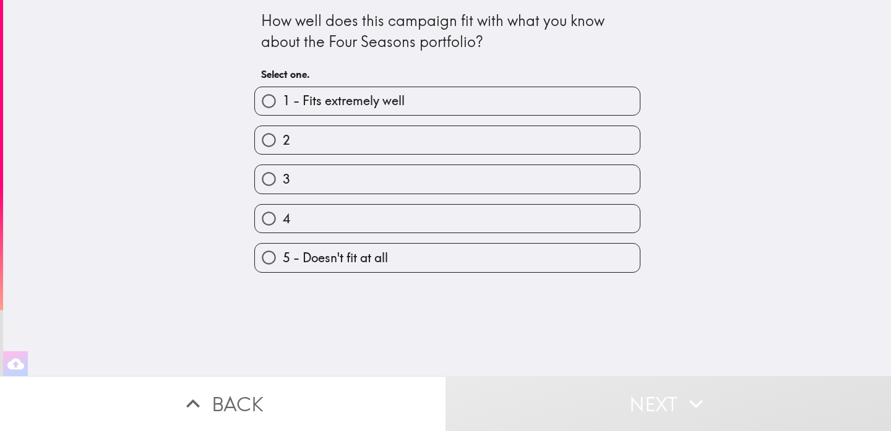
click at [430, 111] on label "1 - Fits extremely well" at bounding box center [447, 101] width 385 height 28
click at [283, 111] on input "1 - Fits extremely well" at bounding box center [269, 101] width 28 height 28
radio input "true"
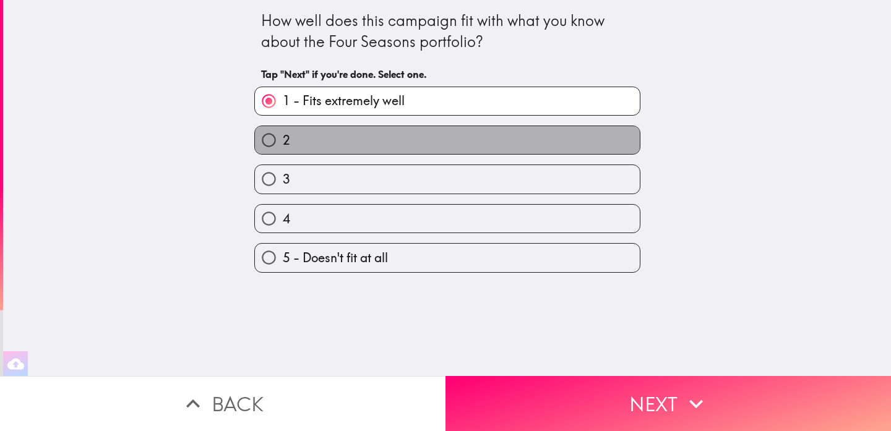
click at [368, 135] on label "2" at bounding box center [447, 140] width 385 height 28
click at [283, 135] on input "2" at bounding box center [269, 140] width 28 height 28
radio input "true"
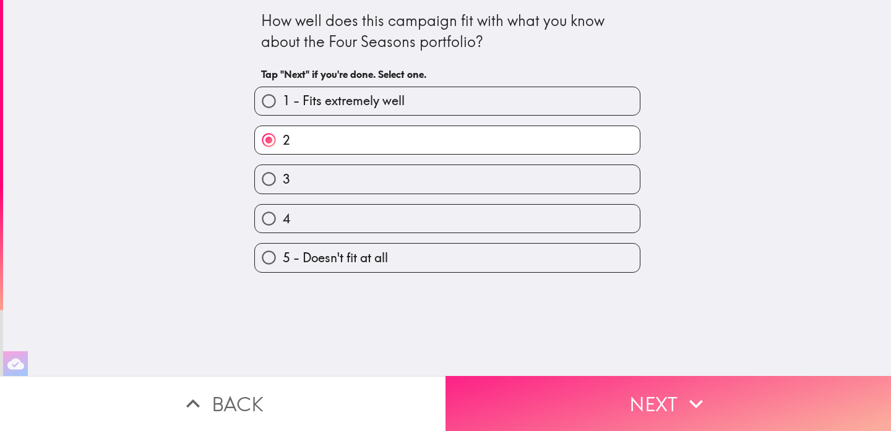
click at [651, 416] on button "Next" at bounding box center [667, 403] width 445 height 55
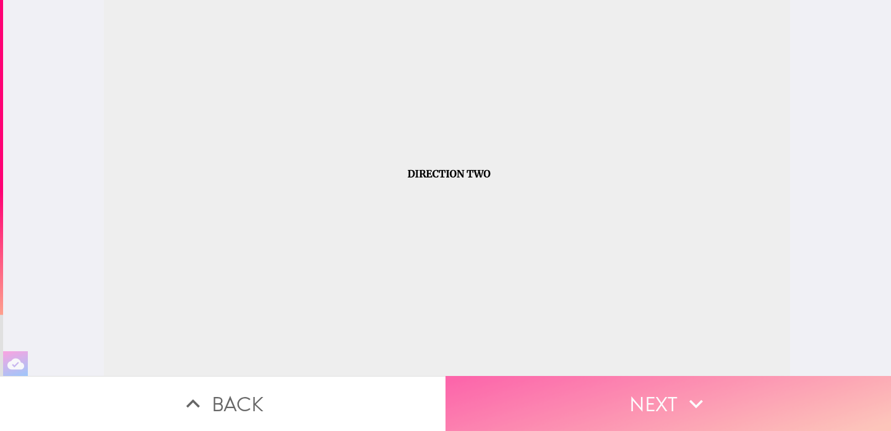
click at [638, 403] on button "Next" at bounding box center [667, 403] width 445 height 55
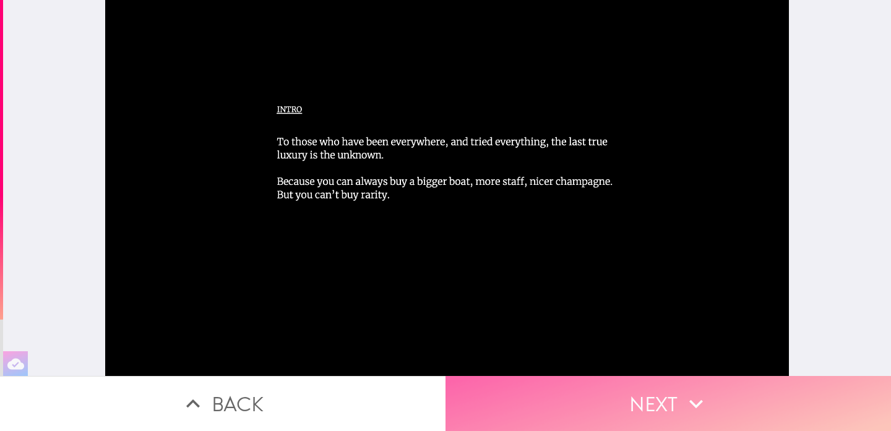
click at [657, 402] on button "Next" at bounding box center [667, 403] width 445 height 55
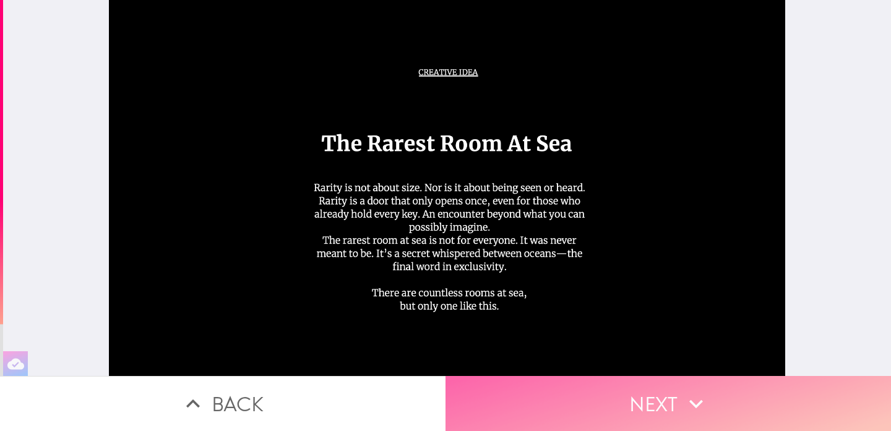
click at [656, 398] on button "Next" at bounding box center [667, 403] width 445 height 55
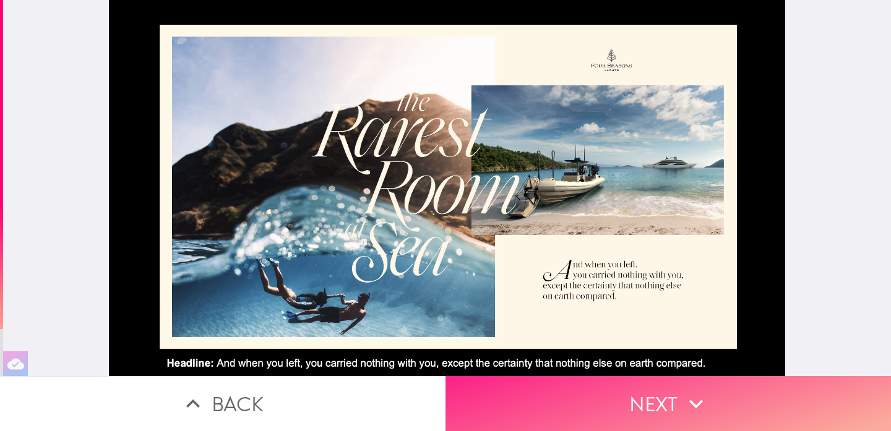
click at [629, 401] on button "Next" at bounding box center [667, 403] width 445 height 55
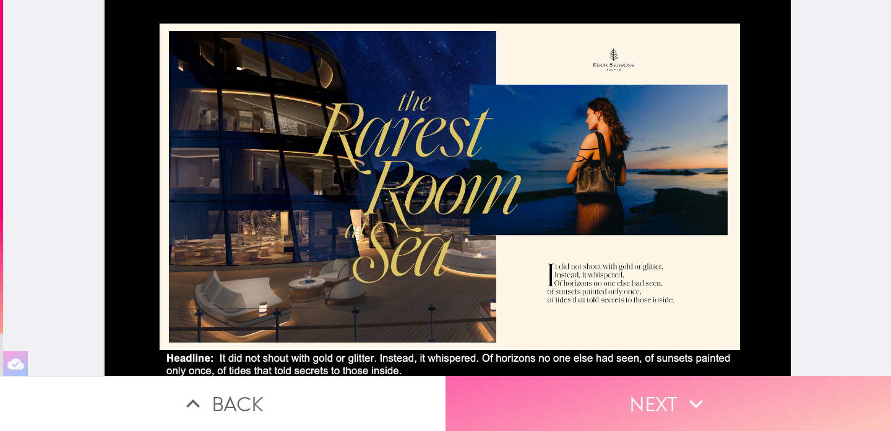
click at [618, 393] on button "Next" at bounding box center [667, 403] width 445 height 55
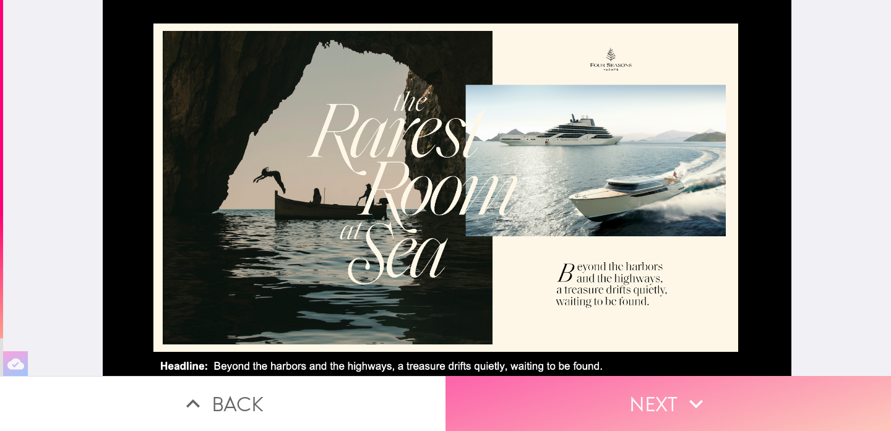
drag, startPoint x: 654, startPoint y: 398, endPoint x: 680, endPoint y: 388, distance: 28.6
click at [653, 398] on button "Next" at bounding box center [667, 403] width 445 height 55
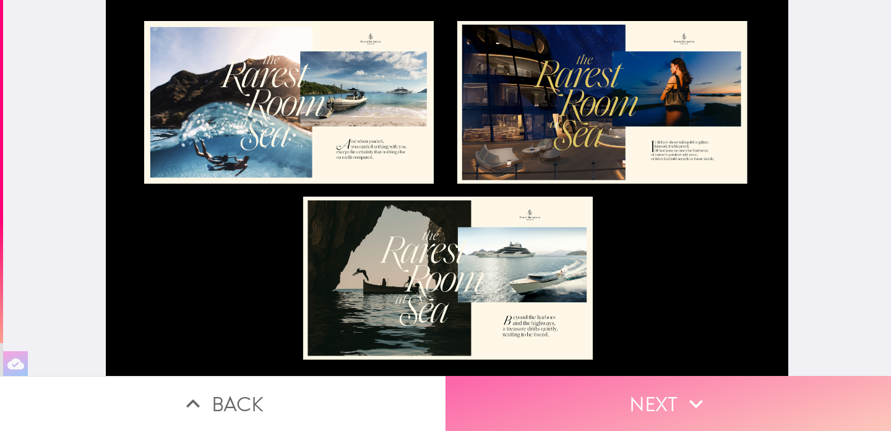
click at [665, 406] on button "Next" at bounding box center [667, 403] width 445 height 55
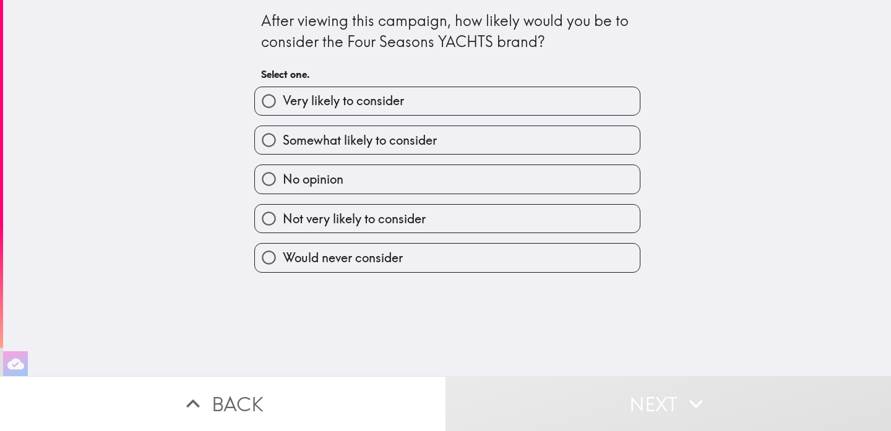
click at [418, 222] on span "Not very likely to consider" at bounding box center [354, 218] width 143 height 17
click at [283, 222] on input "Not very likely to consider" at bounding box center [269, 219] width 28 height 28
radio input "true"
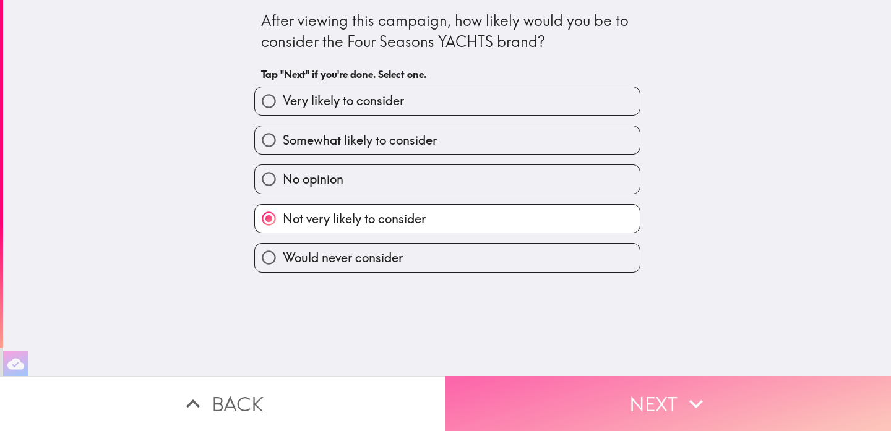
click at [631, 394] on button "Next" at bounding box center [667, 403] width 445 height 55
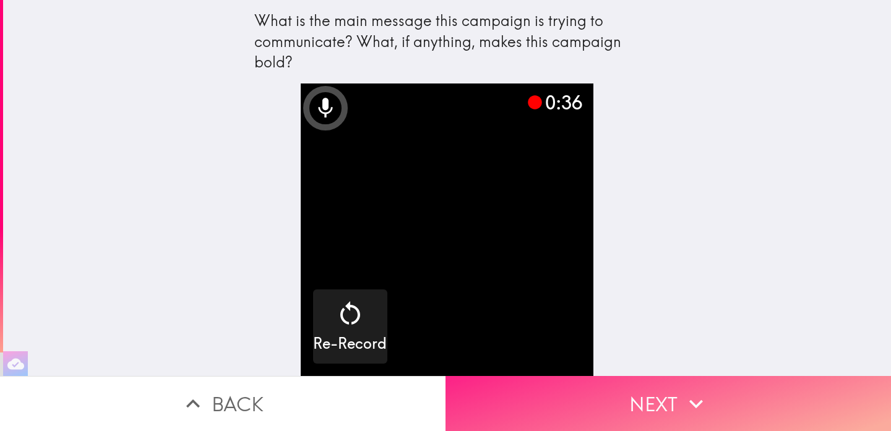
click at [641, 408] on button "Next" at bounding box center [667, 403] width 445 height 55
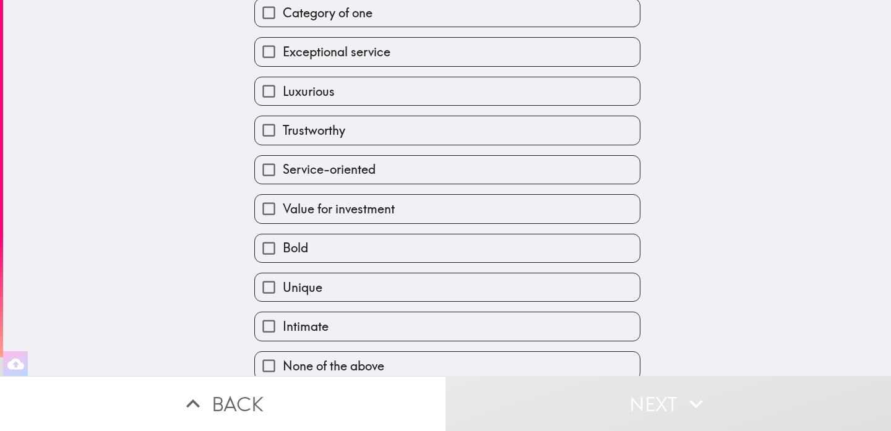
scroll to position [139, 0]
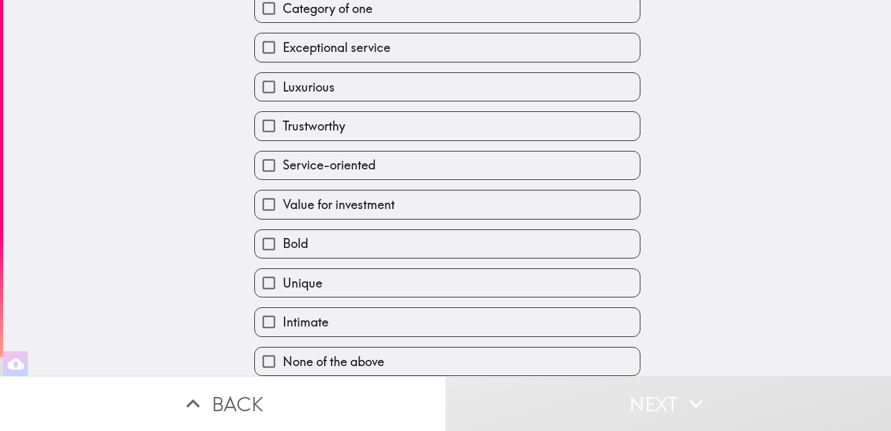
click at [452, 93] on label "Luxurious" at bounding box center [447, 87] width 385 height 28
click at [283, 93] on input "Luxurious" at bounding box center [269, 87] width 28 height 28
checkbox input "true"
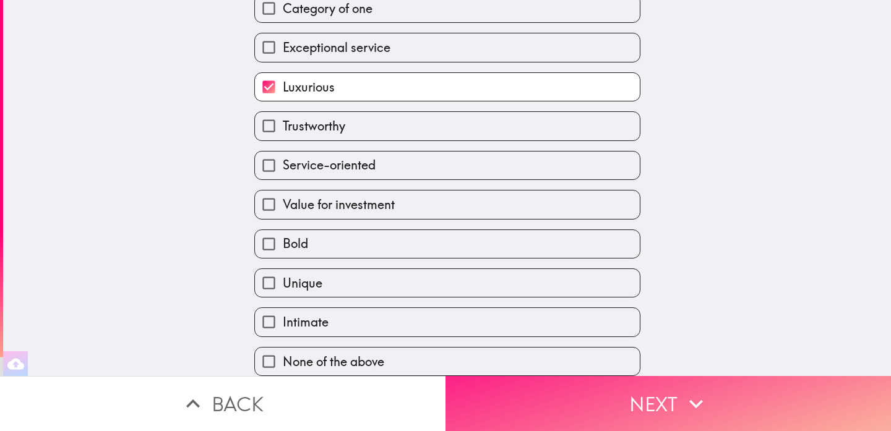
click at [586, 410] on button "Next" at bounding box center [667, 403] width 445 height 55
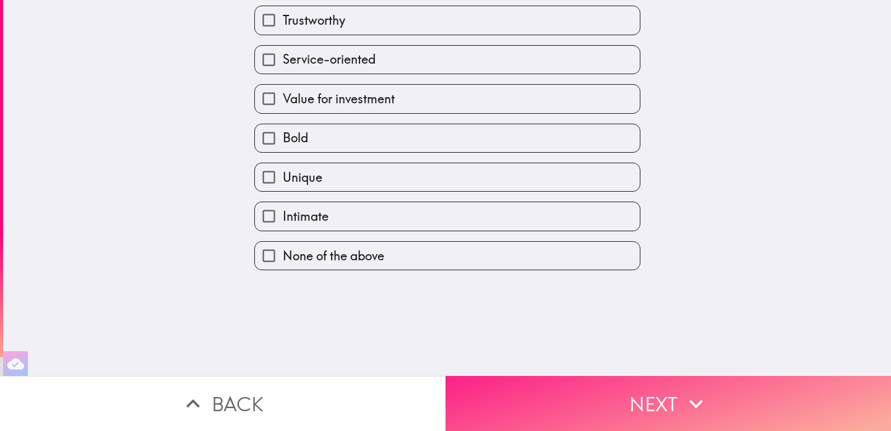
scroll to position [0, 0]
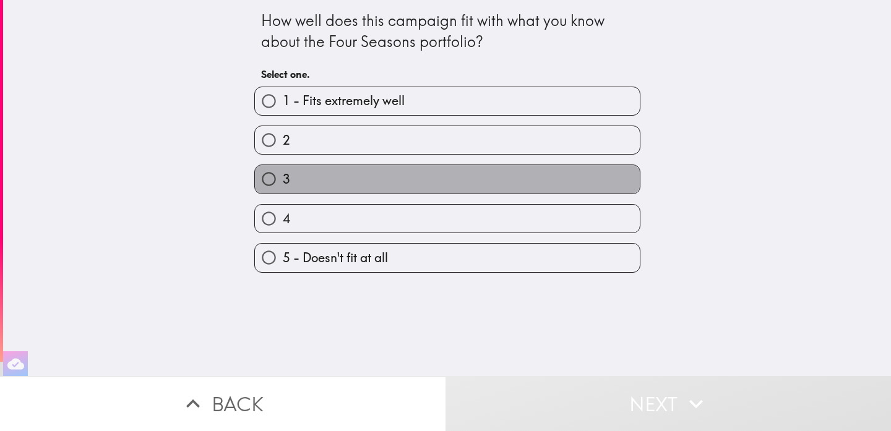
click at [489, 174] on label "3" at bounding box center [447, 179] width 385 height 28
click at [283, 174] on input "3" at bounding box center [269, 179] width 28 height 28
radio input "true"
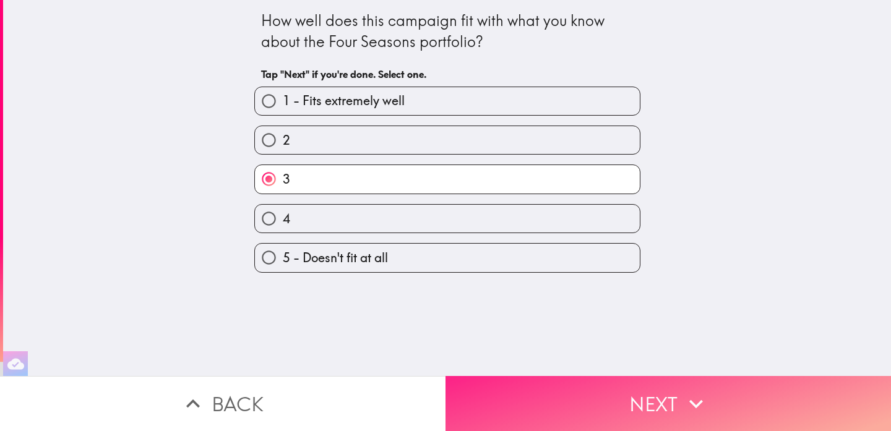
click at [657, 391] on button "Next" at bounding box center [667, 403] width 445 height 55
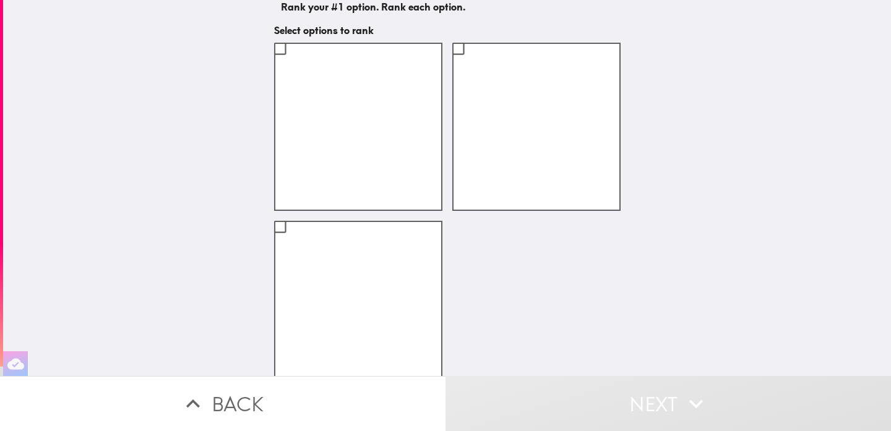
scroll to position [95, 0]
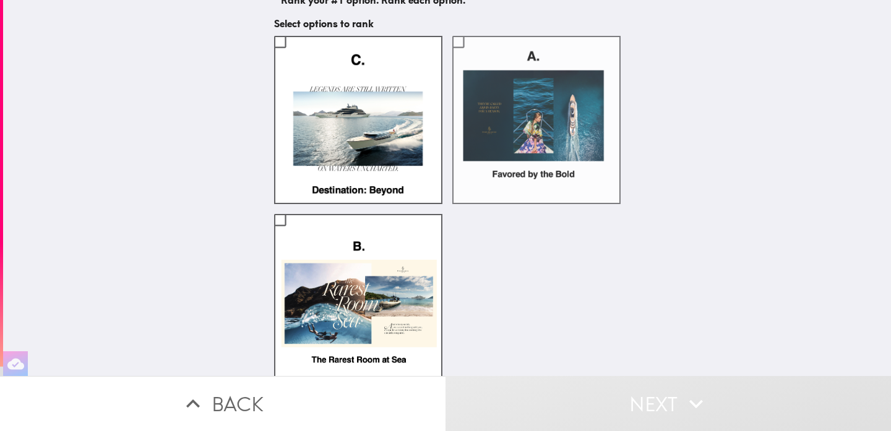
click at [515, 114] on label at bounding box center [536, 120] width 168 height 168
click at [472, 56] on input "checkbox" at bounding box center [458, 42] width 28 height 28
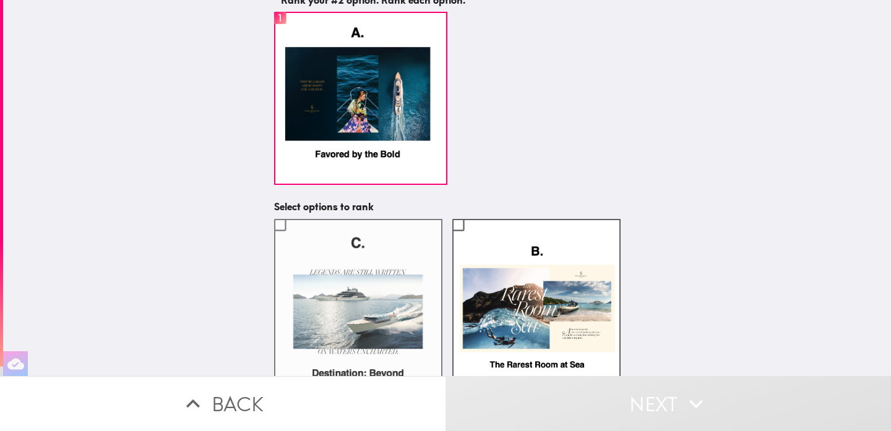
click at [335, 263] on label at bounding box center [358, 303] width 168 height 168
click at [294, 239] on input "checkbox" at bounding box center [280, 225] width 28 height 28
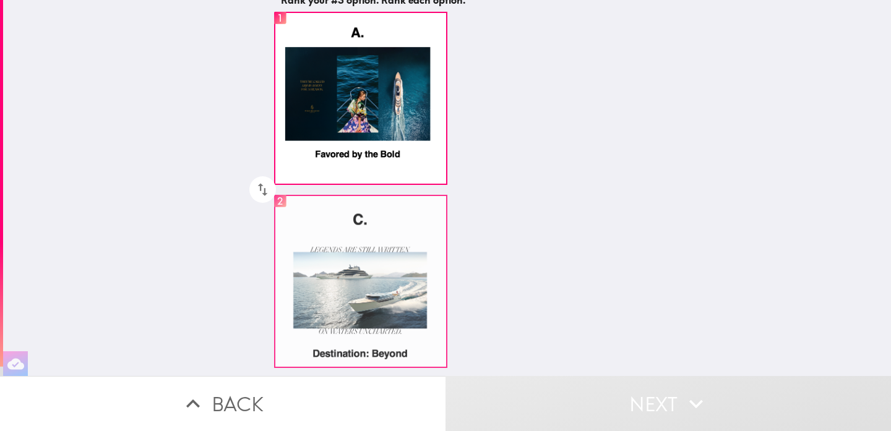
click at [338, 263] on label "2" at bounding box center [360, 281] width 173 height 173
click at [294, 218] on input "2" at bounding box center [280, 203] width 28 height 32
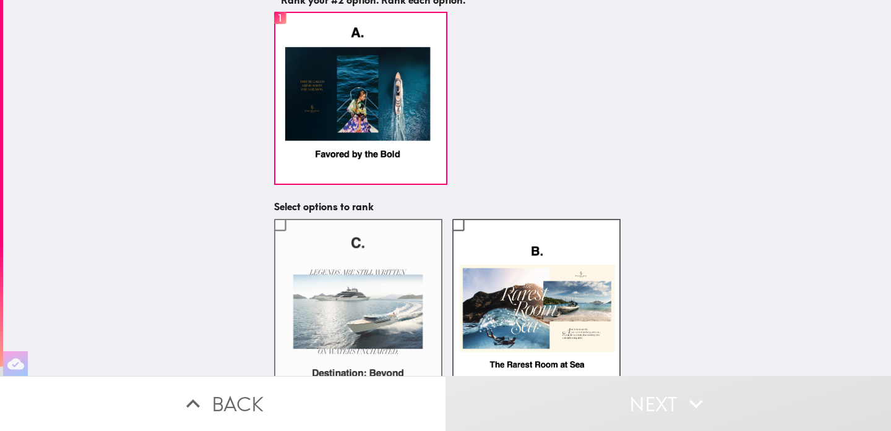
click at [414, 293] on label at bounding box center [358, 303] width 168 height 168
click at [294, 239] on input "checkbox" at bounding box center [280, 225] width 28 height 28
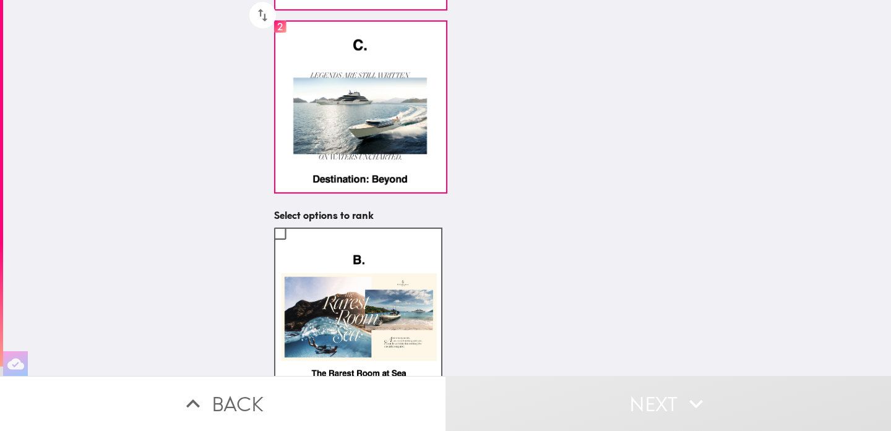
scroll to position [274, 0]
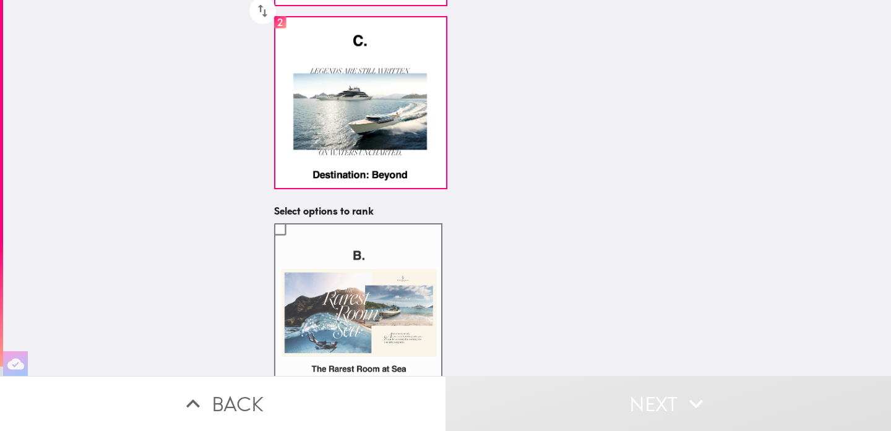
click at [392, 260] on label at bounding box center [358, 307] width 168 height 168
click at [294, 243] on input "checkbox" at bounding box center [280, 229] width 28 height 28
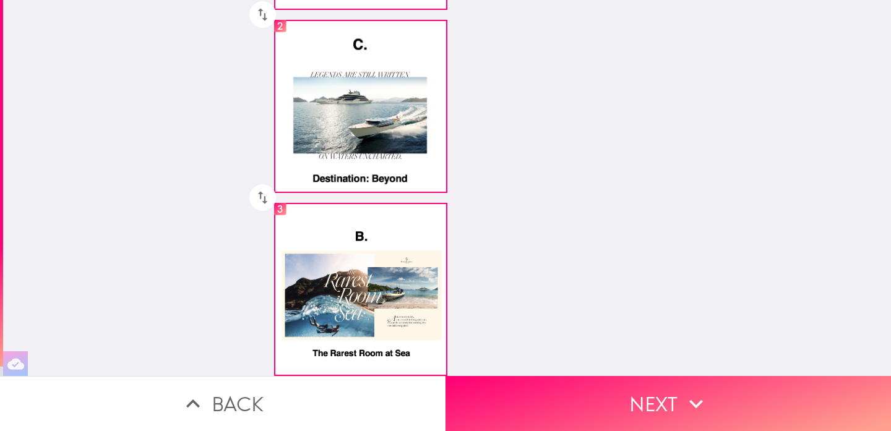
scroll to position [270, 0]
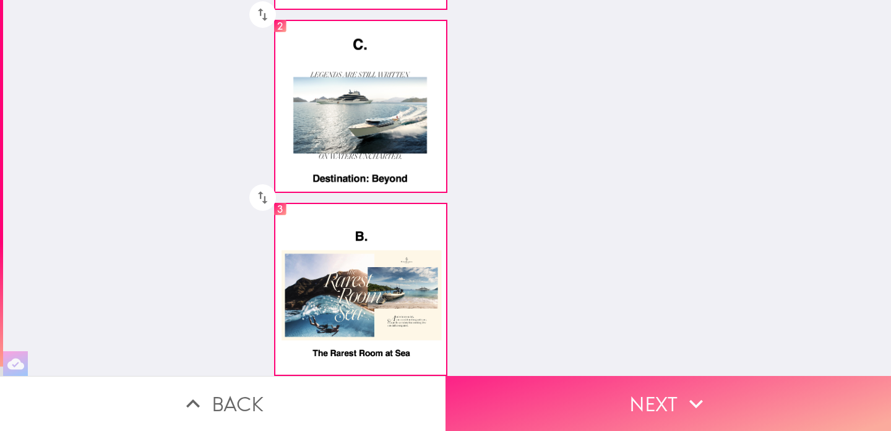
click at [695, 399] on icon "button" at bounding box center [695, 403] width 27 height 27
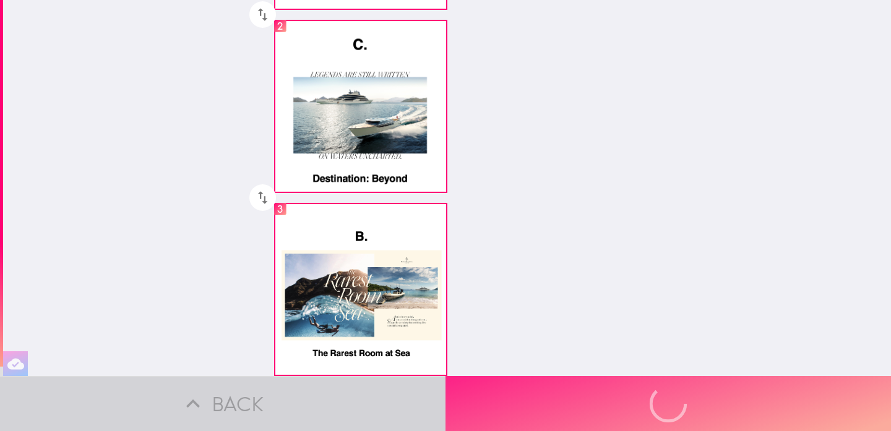
scroll to position [168, 0]
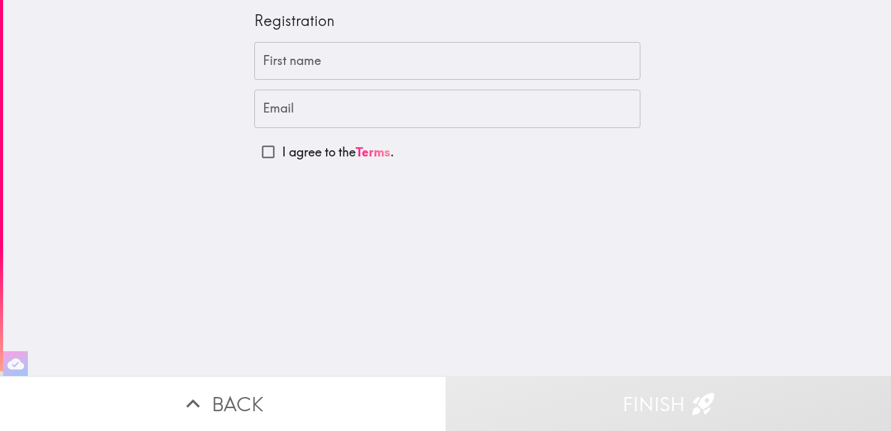
click at [380, 64] on input "First name" at bounding box center [447, 61] width 386 height 38
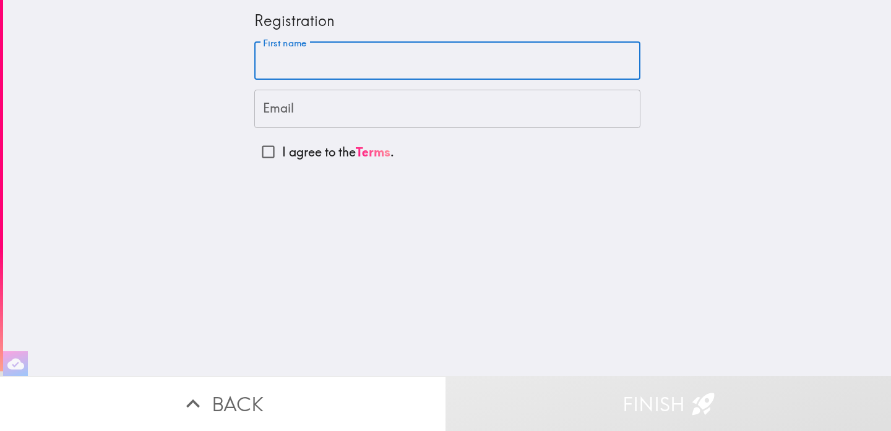
type input "[PERSON_NAME]"
type input "[EMAIL_ADDRESS][DOMAIN_NAME]"
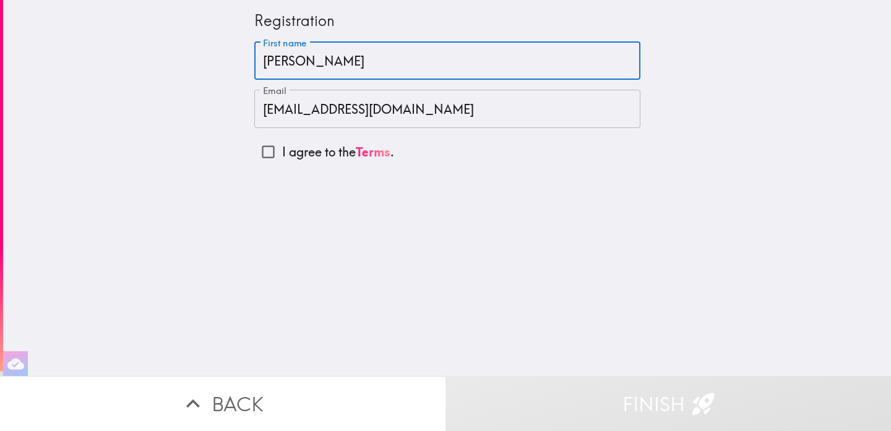
click at [269, 145] on input "I agree to the Terms ." at bounding box center [268, 152] width 28 height 28
checkbox input "true"
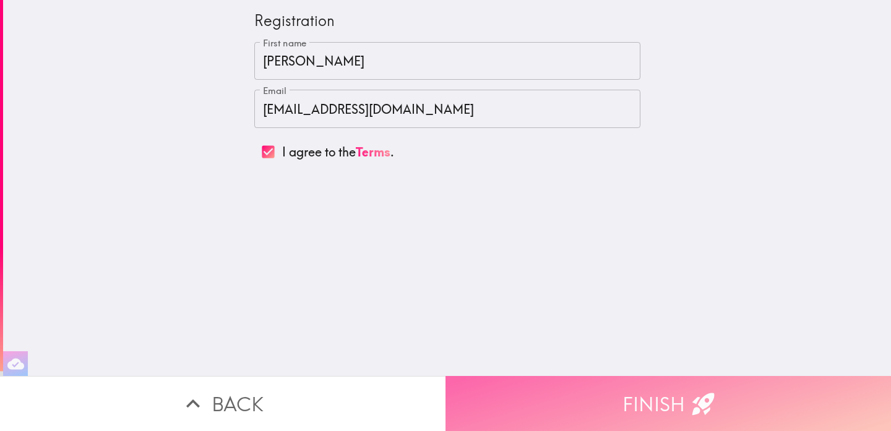
click at [579, 395] on button "Finish" at bounding box center [667, 403] width 445 height 55
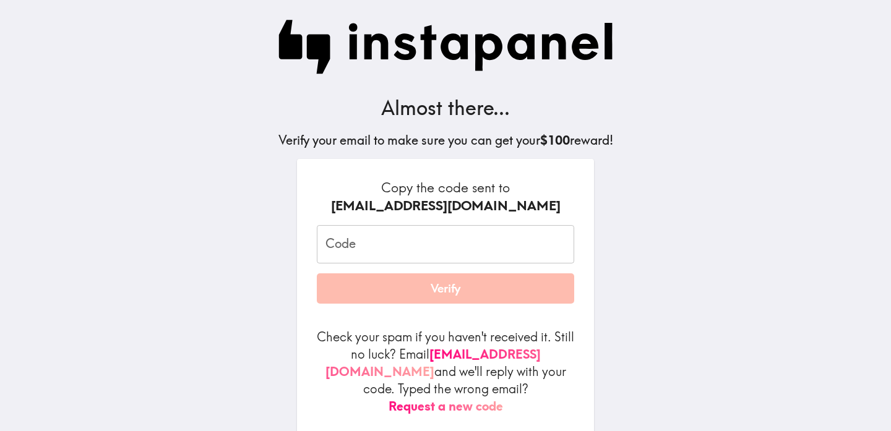
click at [427, 248] on input "Code" at bounding box center [445, 244] width 257 height 38
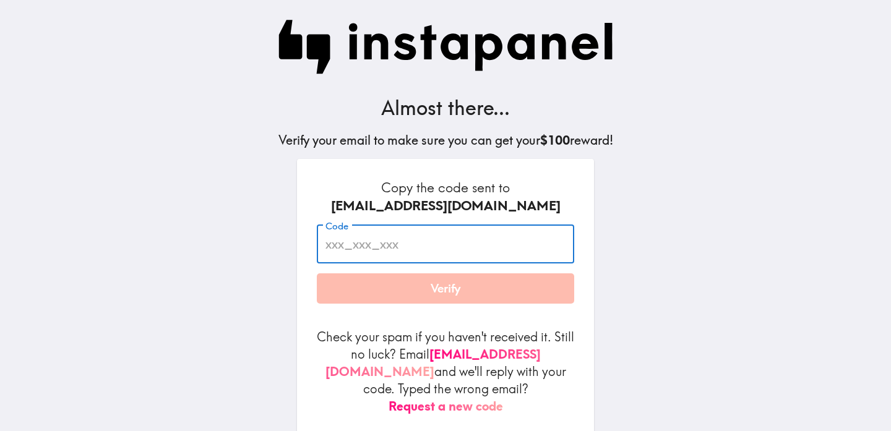
paste input "qBF_Jh5_Dtu"
type input "qBF_Jh5_Dtu"
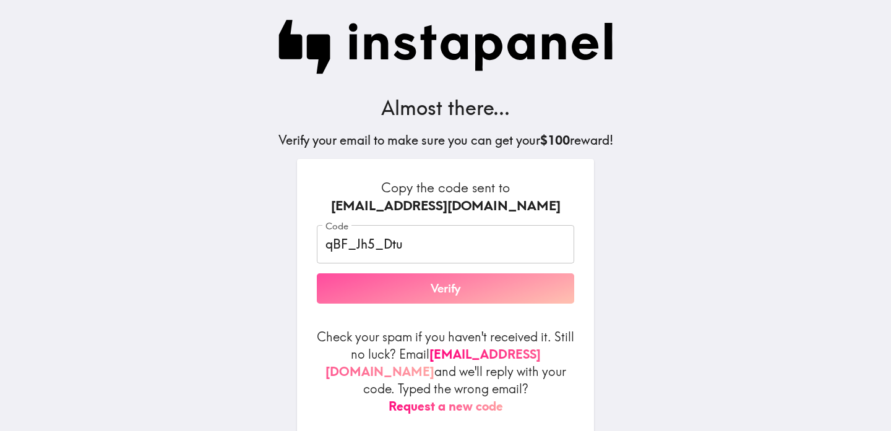
click at [440, 286] on button "Verify" at bounding box center [445, 288] width 257 height 31
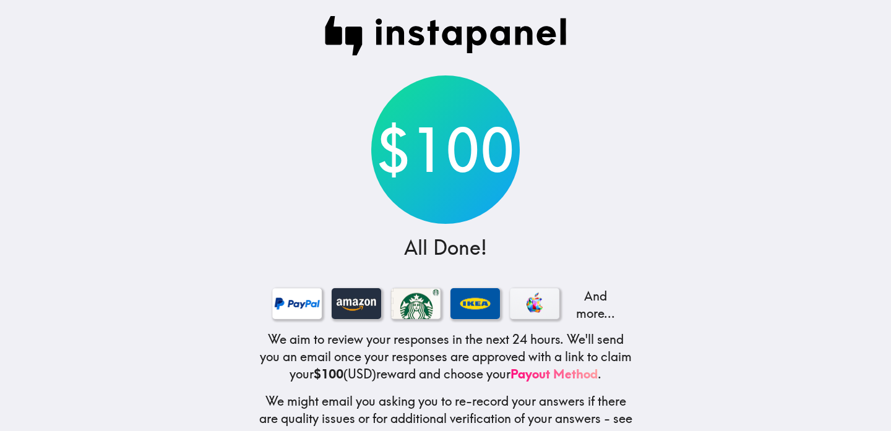
scroll to position [36, 0]
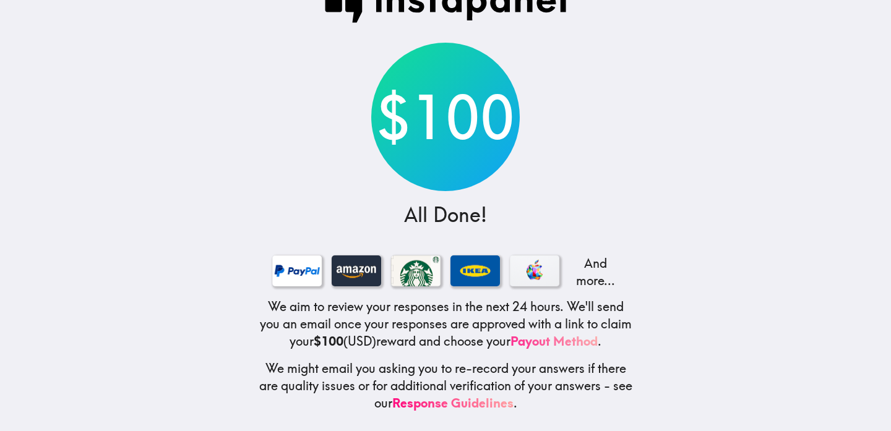
click at [597, 343] on link "Payout Method" at bounding box center [553, 340] width 87 height 15
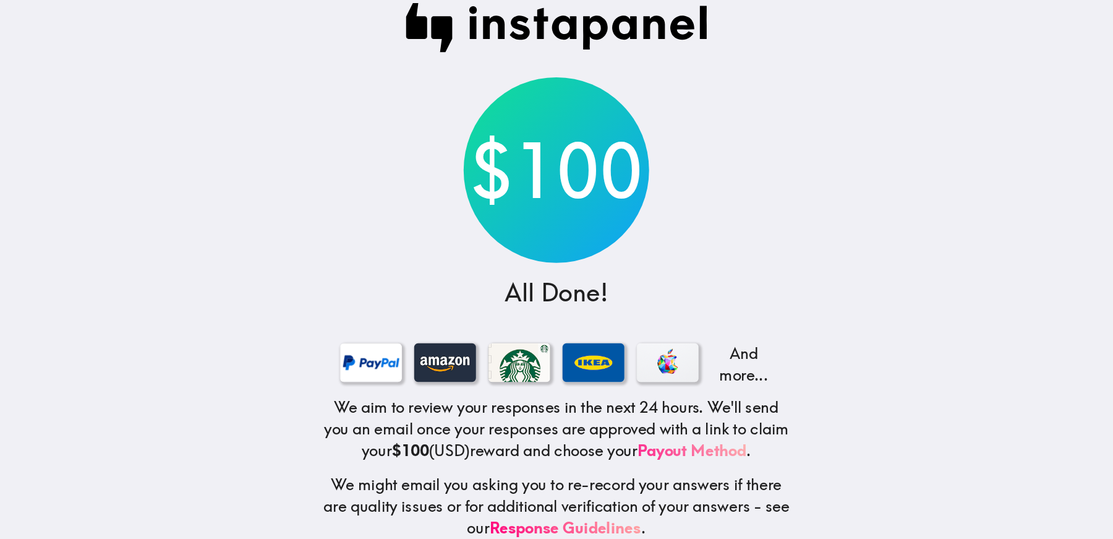
scroll to position [0, 0]
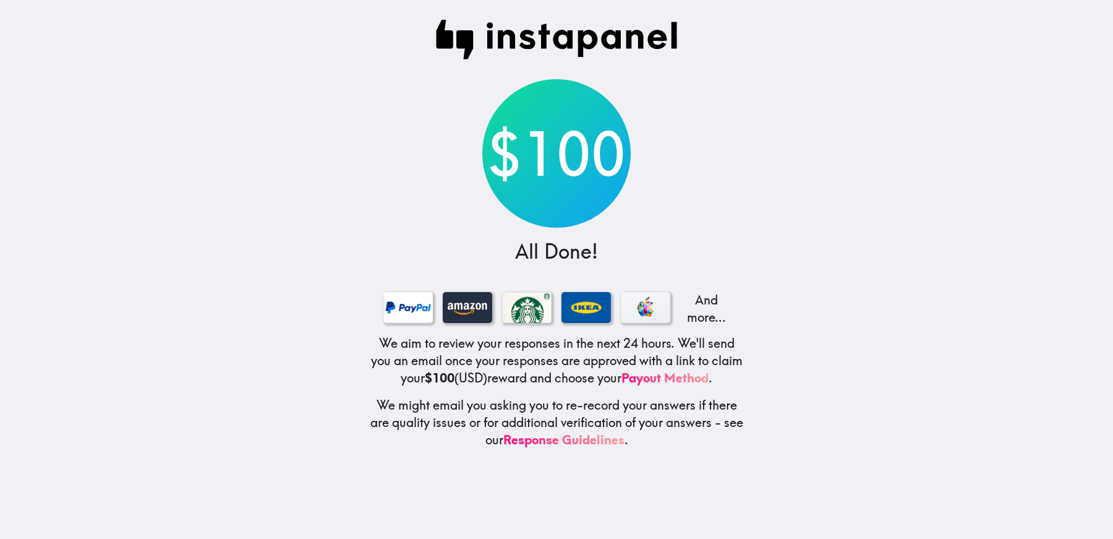
click at [873, 335] on main "$100 All Done! And more... We aim to review your responses in the next 24 hours…" at bounding box center [556, 269] width 1113 height 539
